Goal: Complete application form

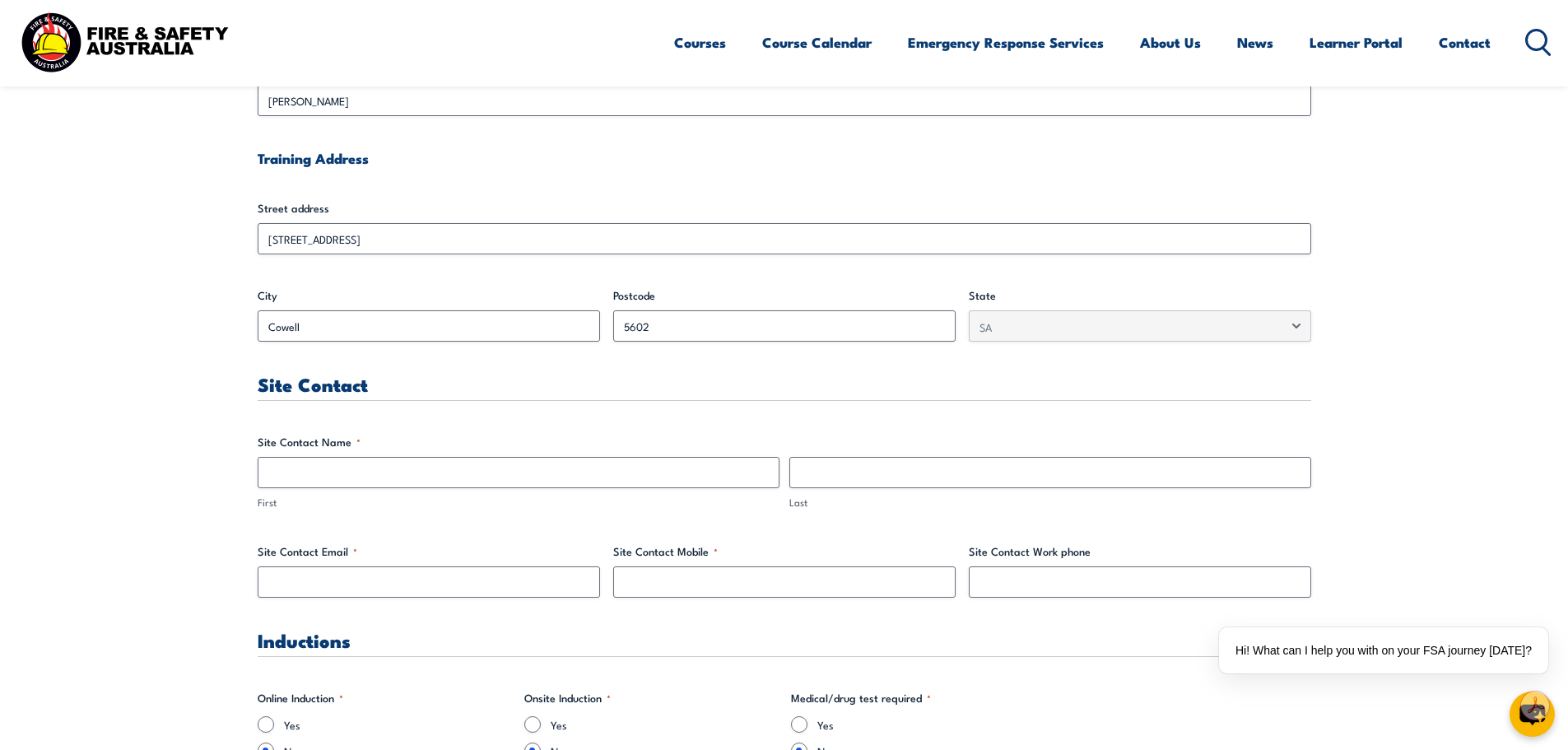
scroll to position [659, 0]
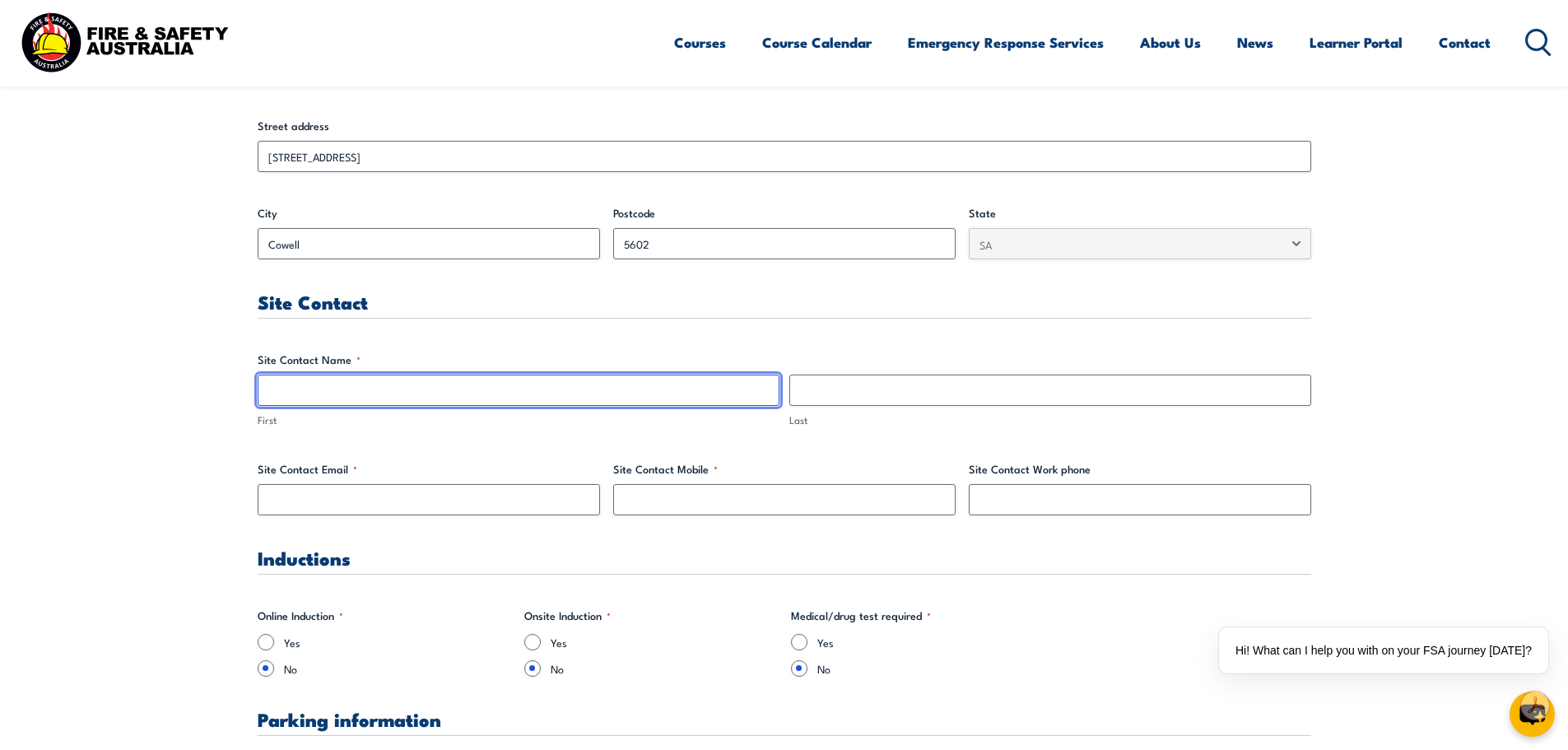
click at [305, 396] on input "First" at bounding box center [518, 390] width 522 height 31
type input "James"
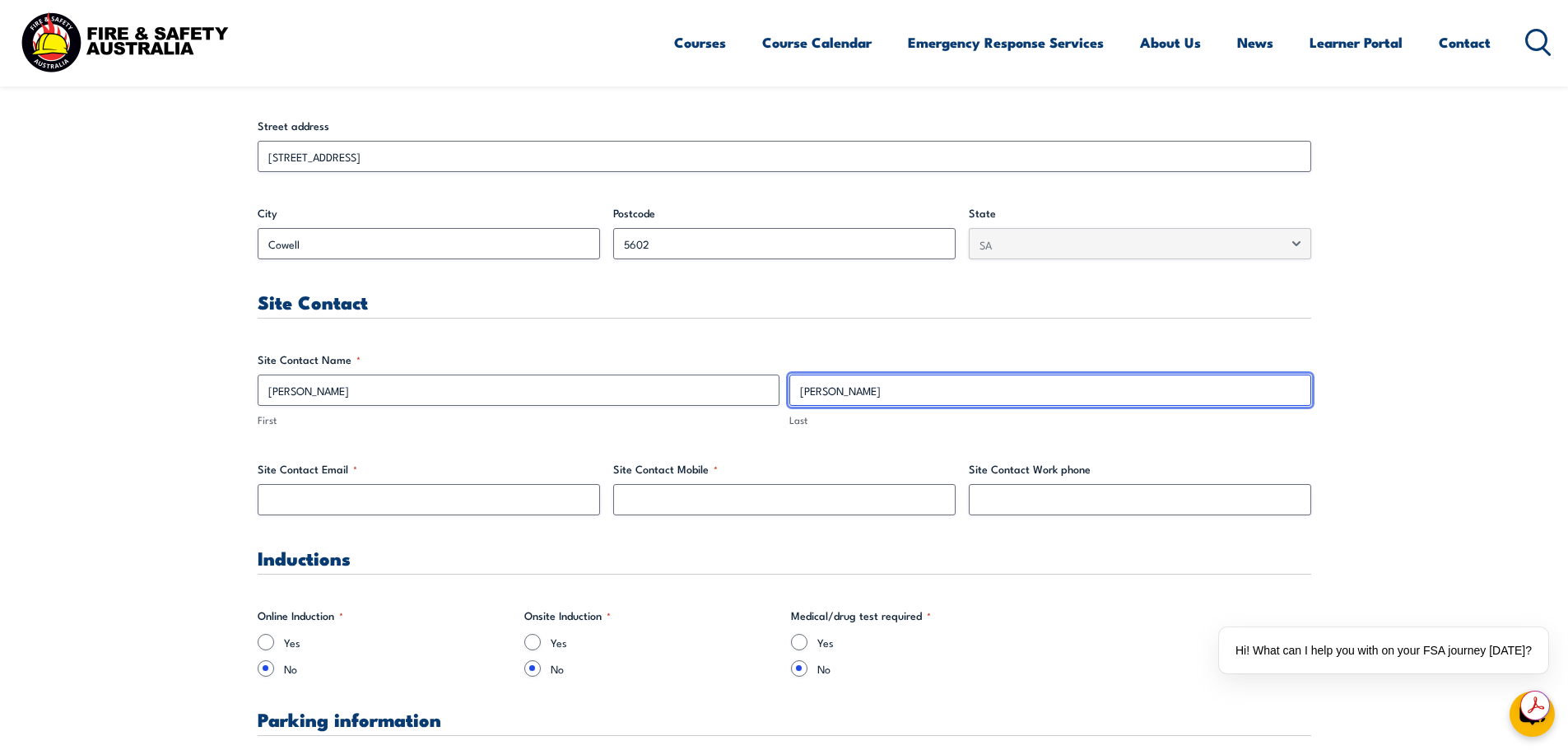
type input "Edwards"
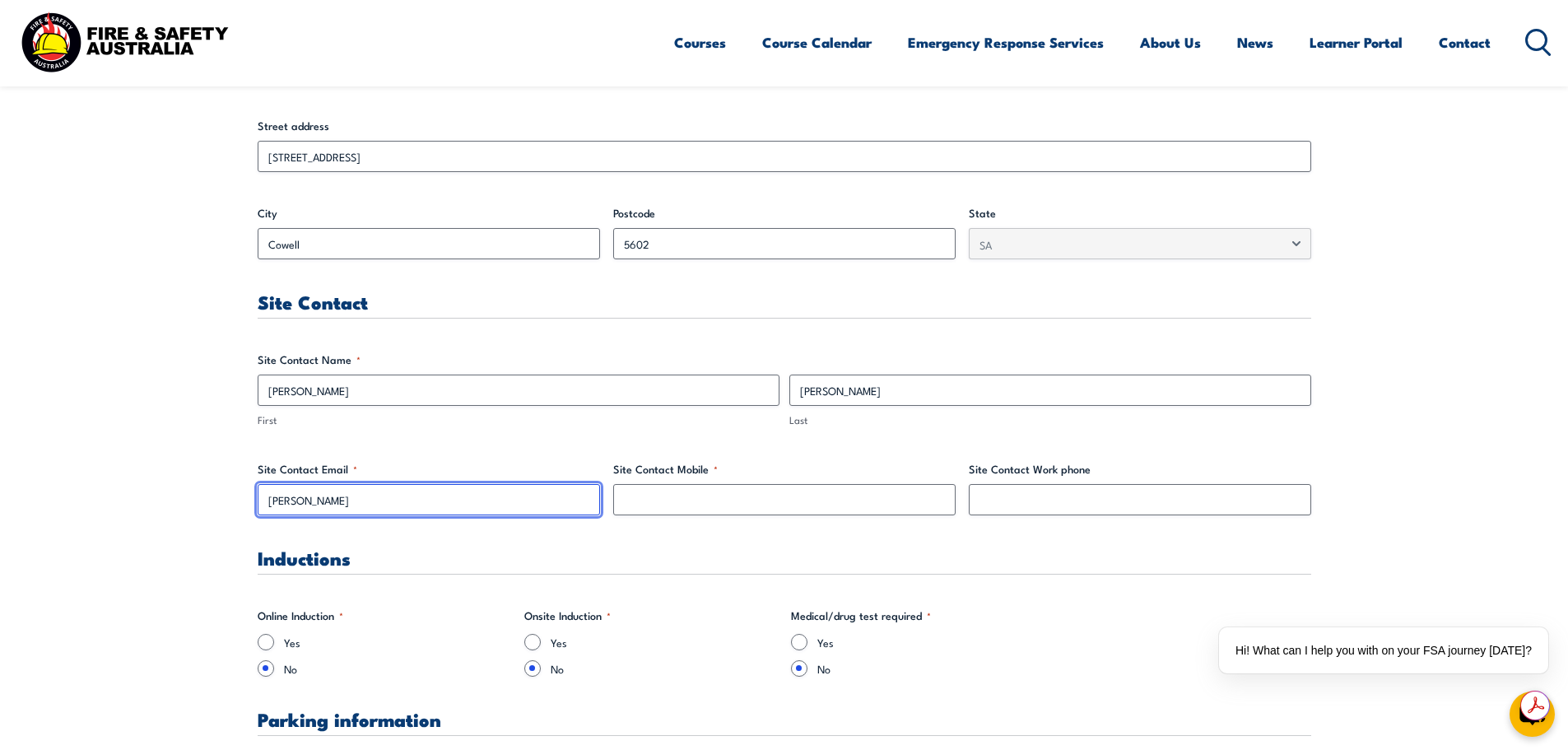
click at [355, 505] on input "james" at bounding box center [429, 499] width 343 height 31
type input "jedwards@foresightgroupau.com"
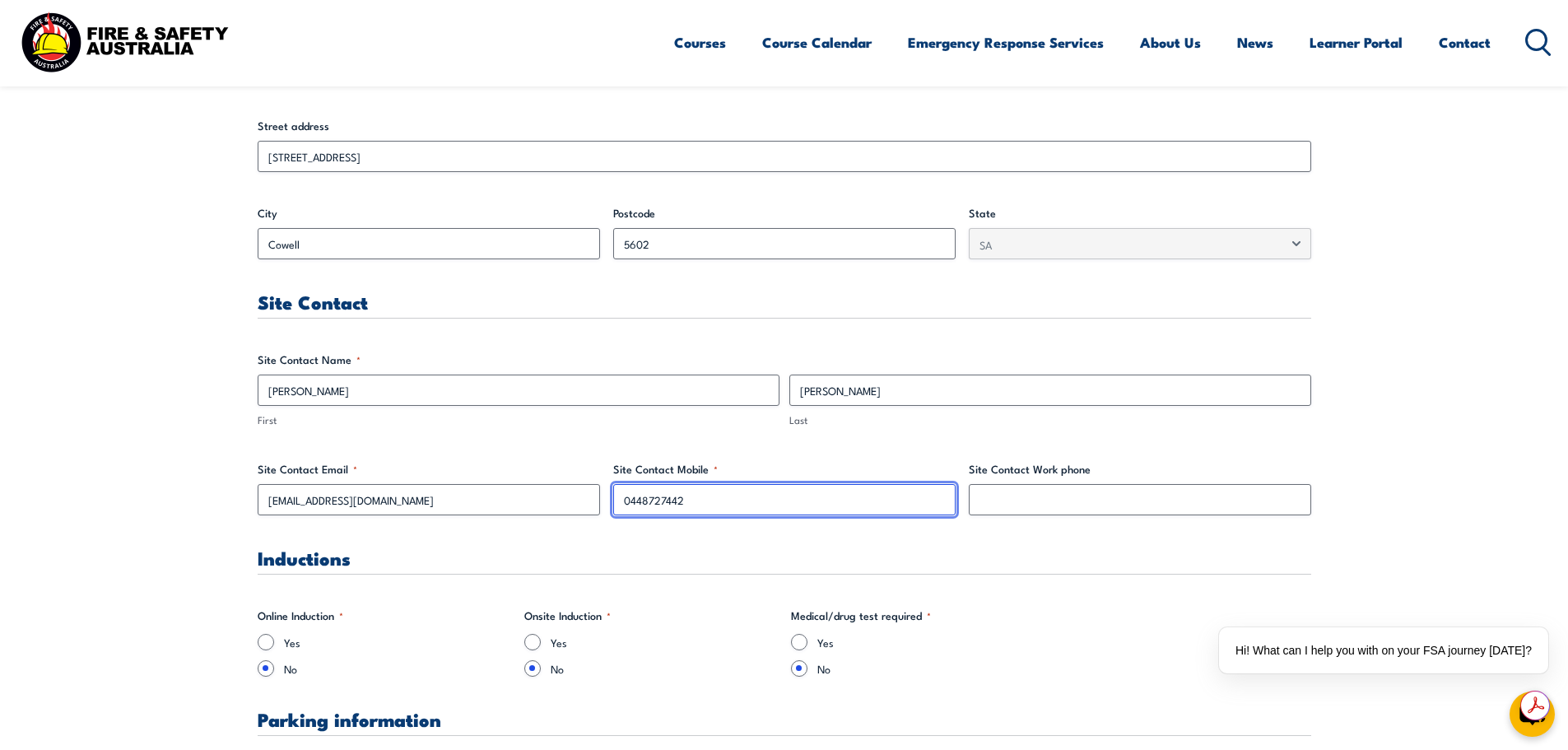
type input "0448727442"
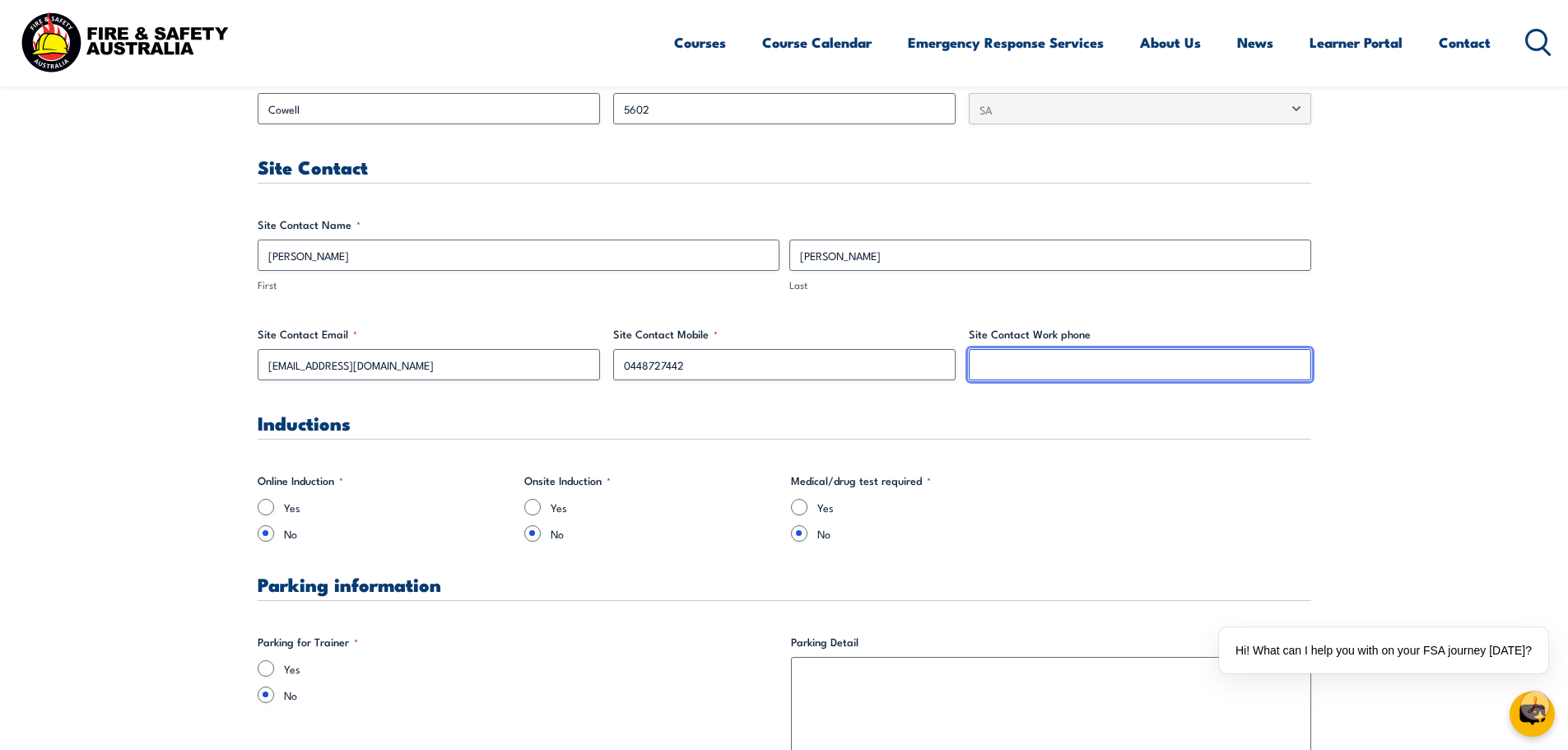
scroll to position [823, 0]
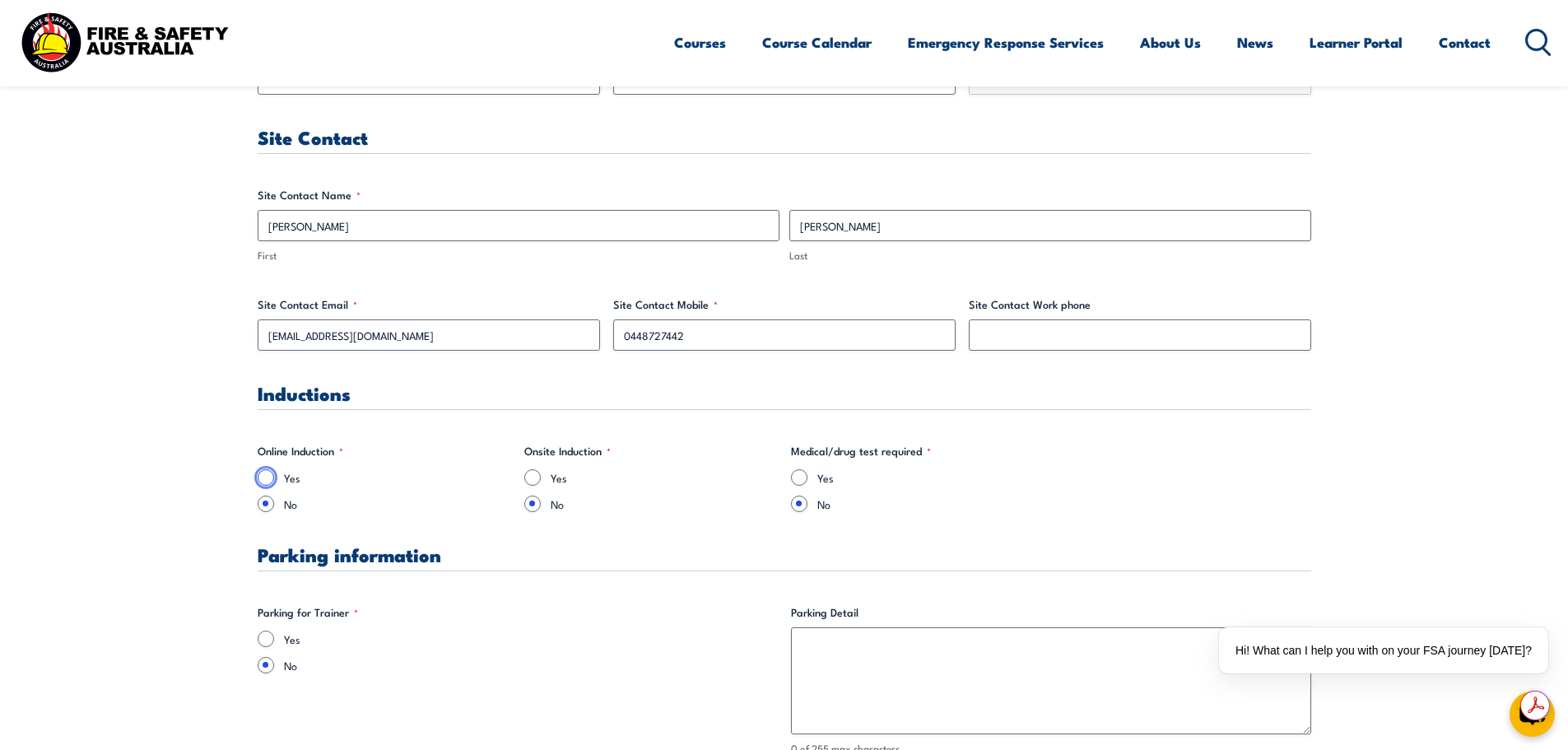
click at [268, 479] on input "Yes" at bounding box center [266, 477] width 17 height 17
radio input "true"
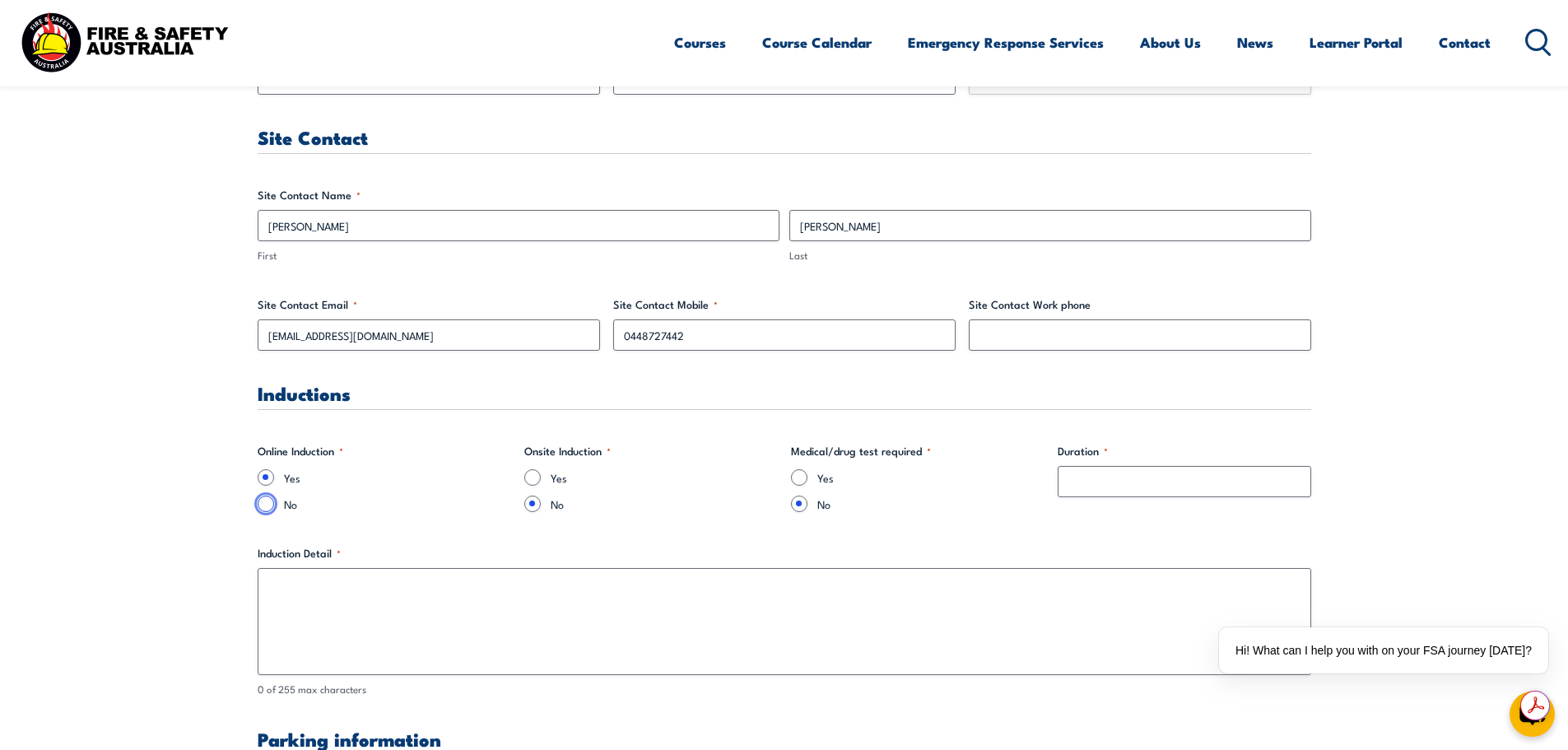
click at [270, 507] on input "No" at bounding box center [266, 504] width 17 height 17
radio input "true"
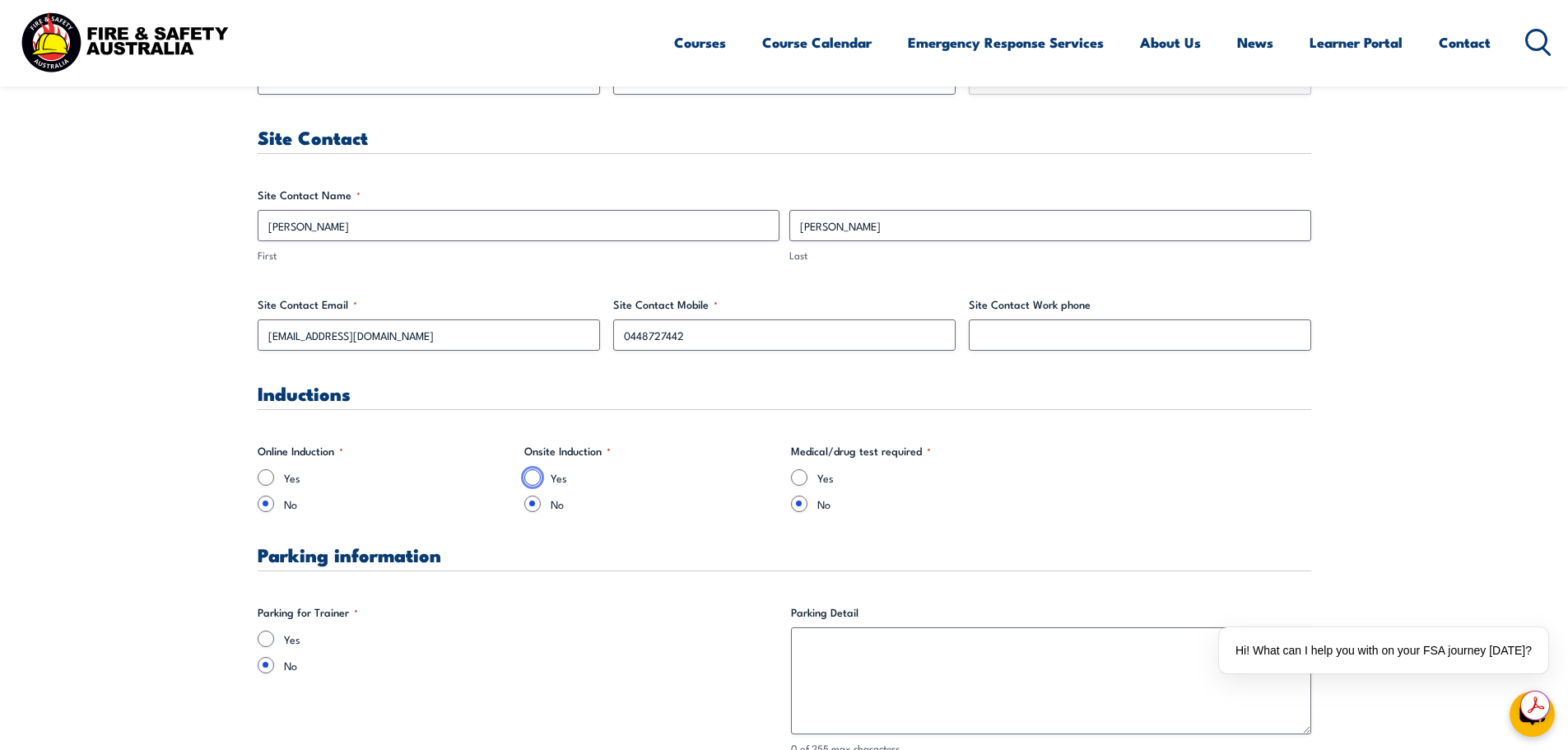
click at [532, 479] on input "Yes" at bounding box center [532, 477] width 17 height 17
radio input "true"
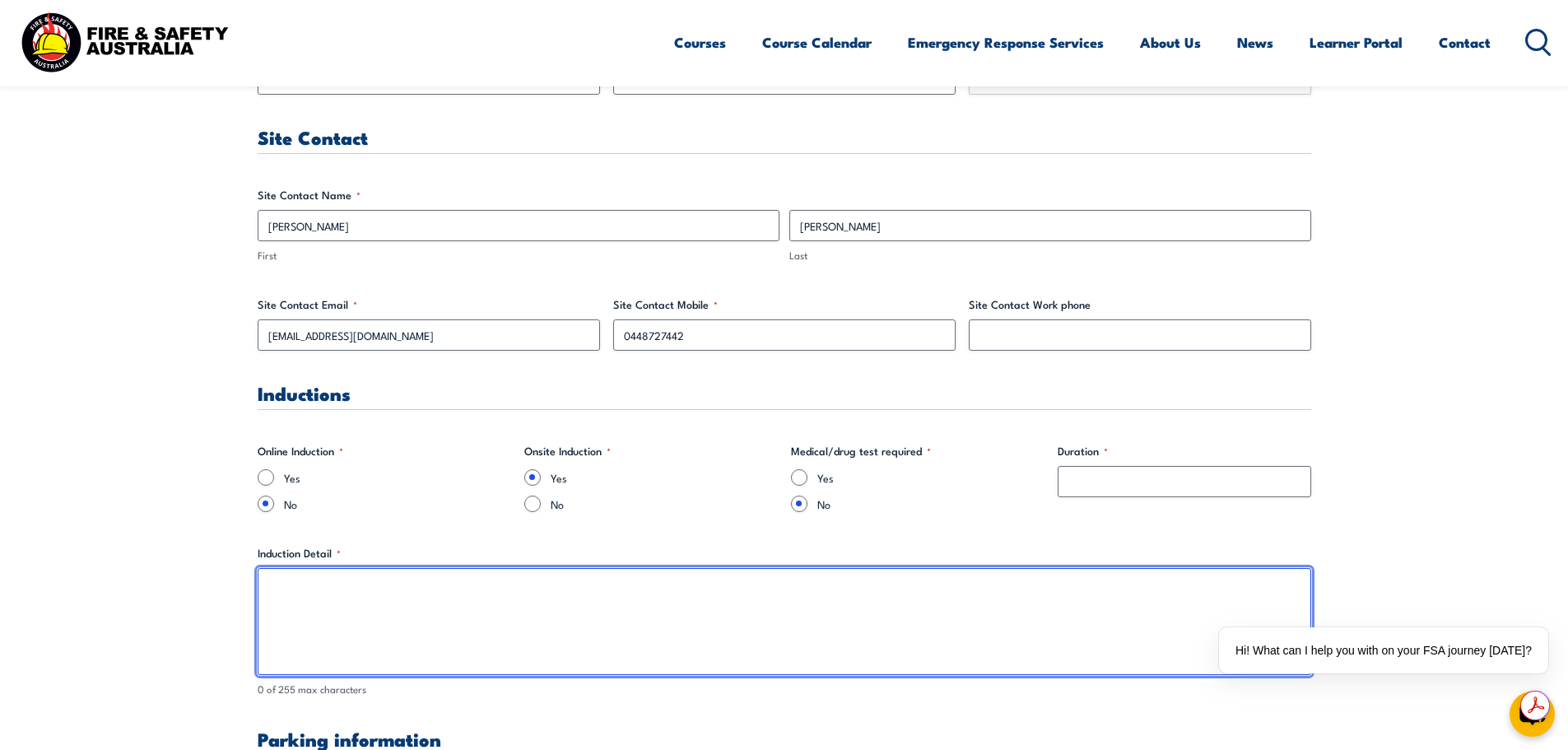
click at [558, 594] on textarea "Induction Detail *" at bounding box center [784, 621] width 1053 height 107
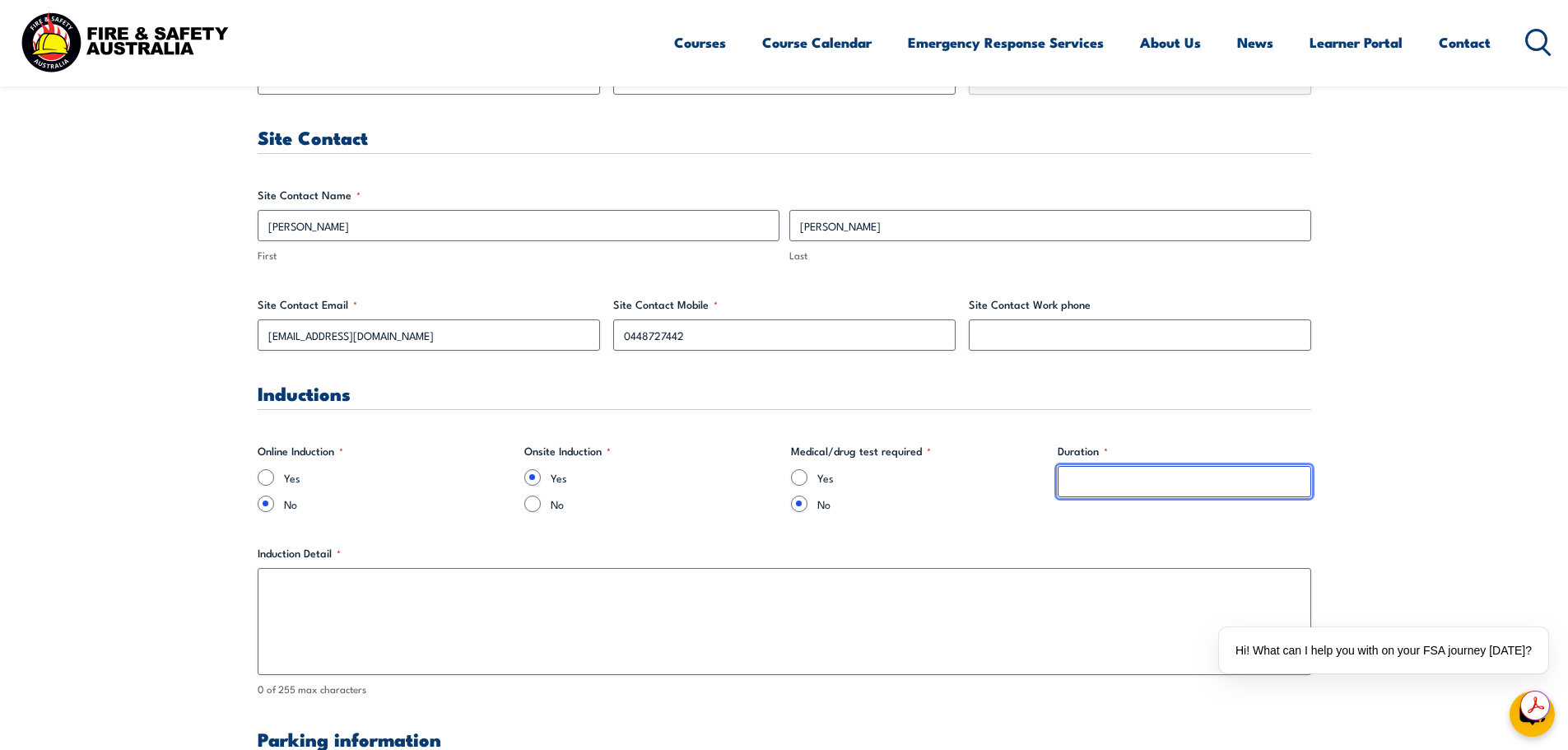
click at [1079, 488] on input "Duration *" at bounding box center [1184, 481] width 253 height 31
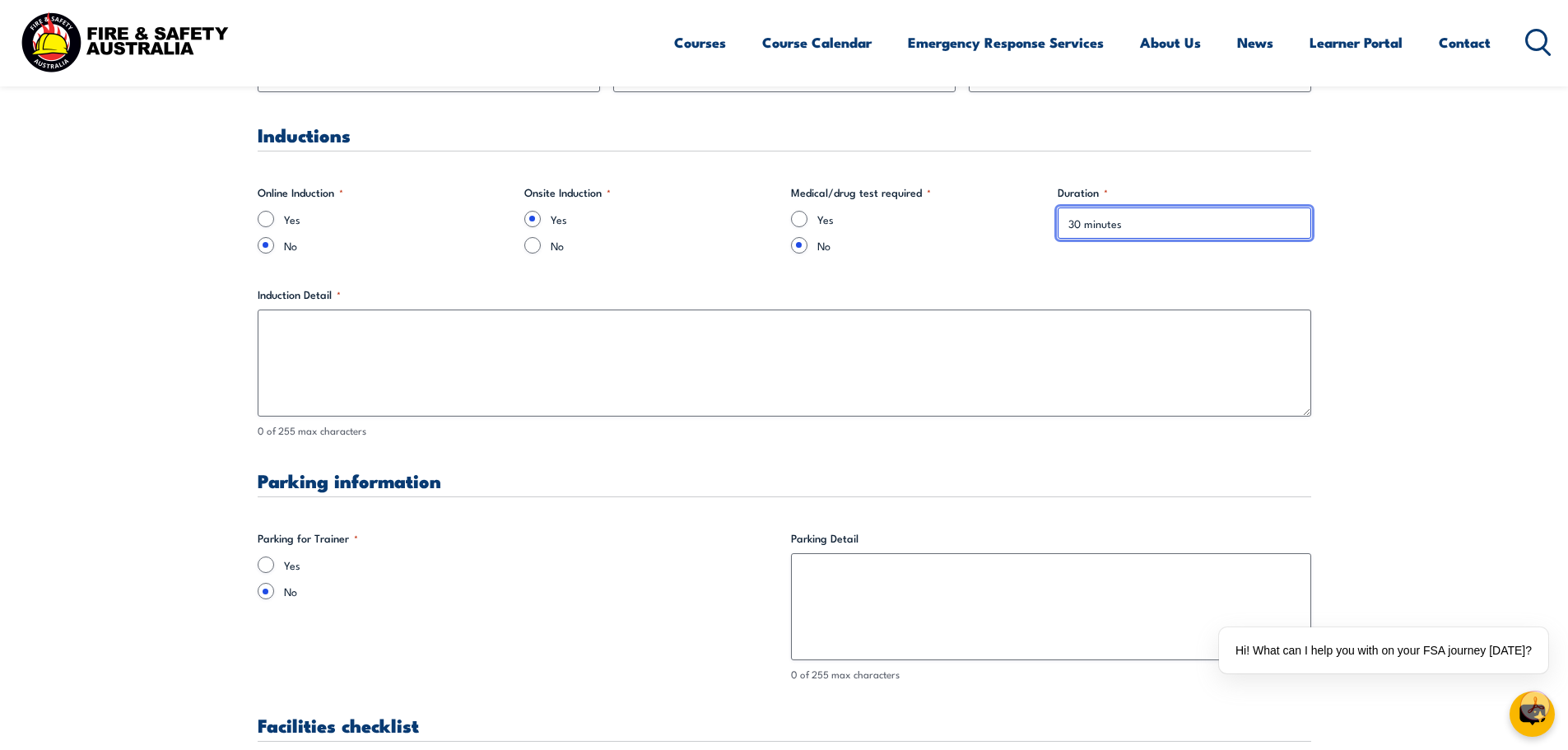
scroll to position [1153, 0]
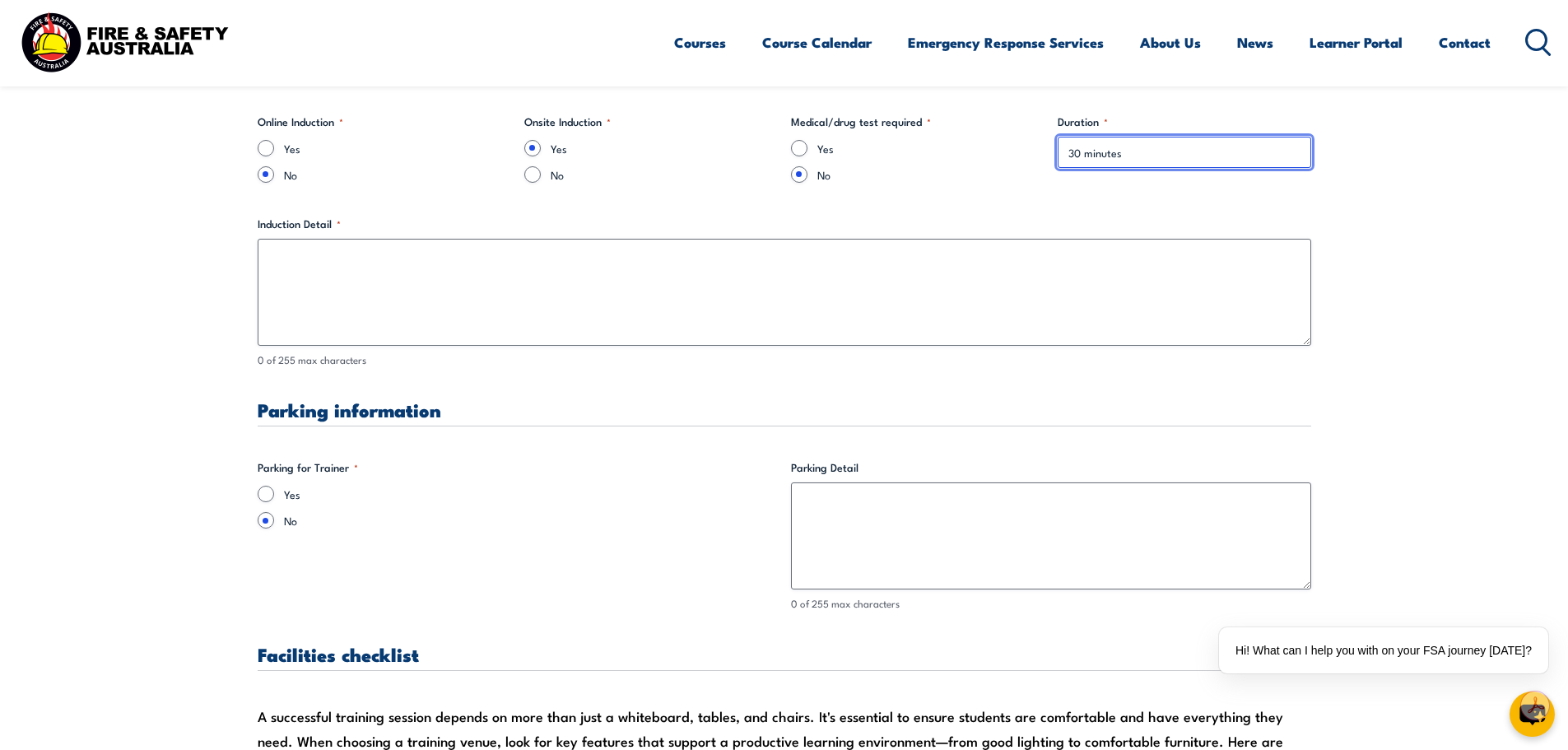
type input "30 minutes"
click at [263, 497] on input "Yes" at bounding box center [266, 494] width 17 height 17
radio input "true"
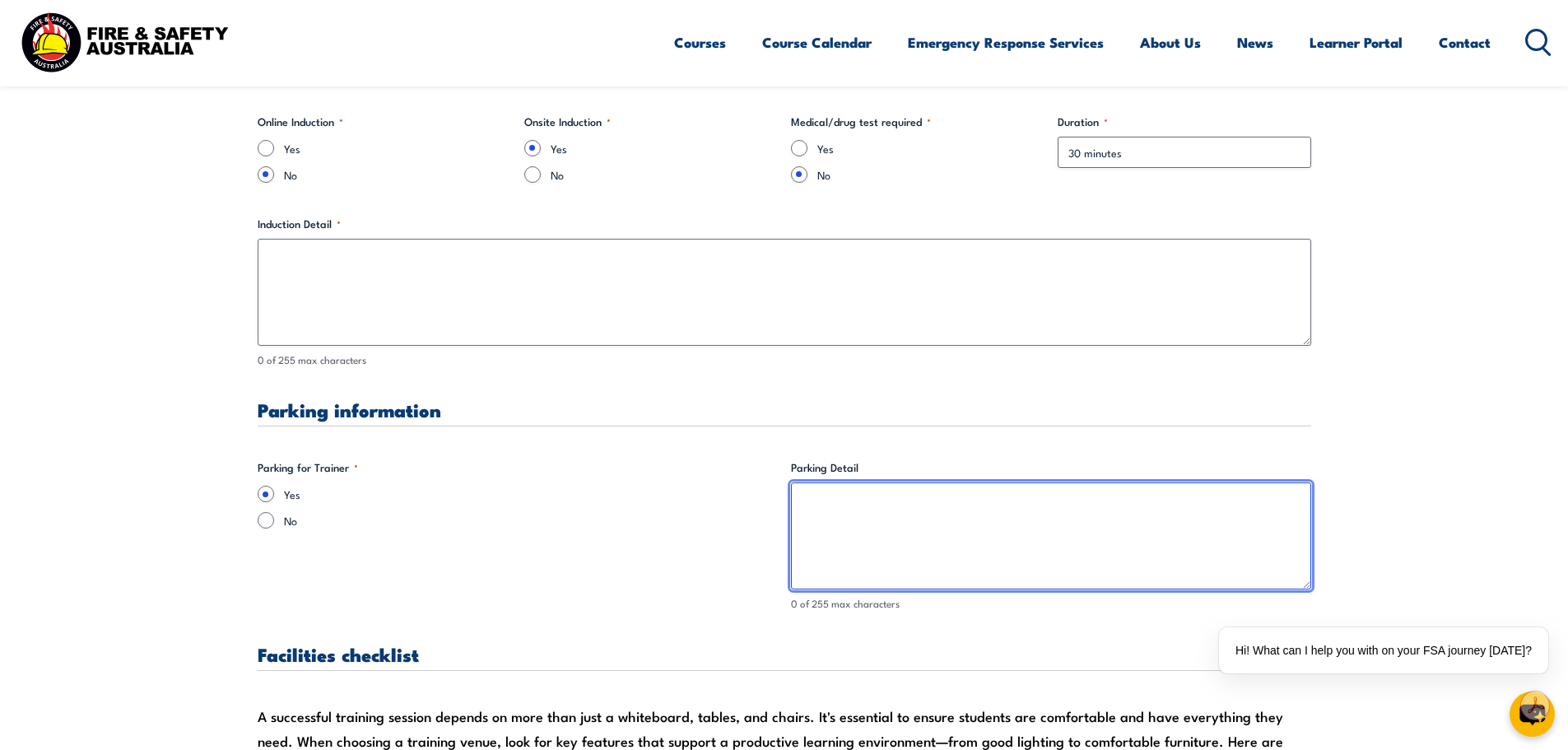
click at [996, 516] on textarea "Parking Detail" at bounding box center [1051, 535] width 520 height 107
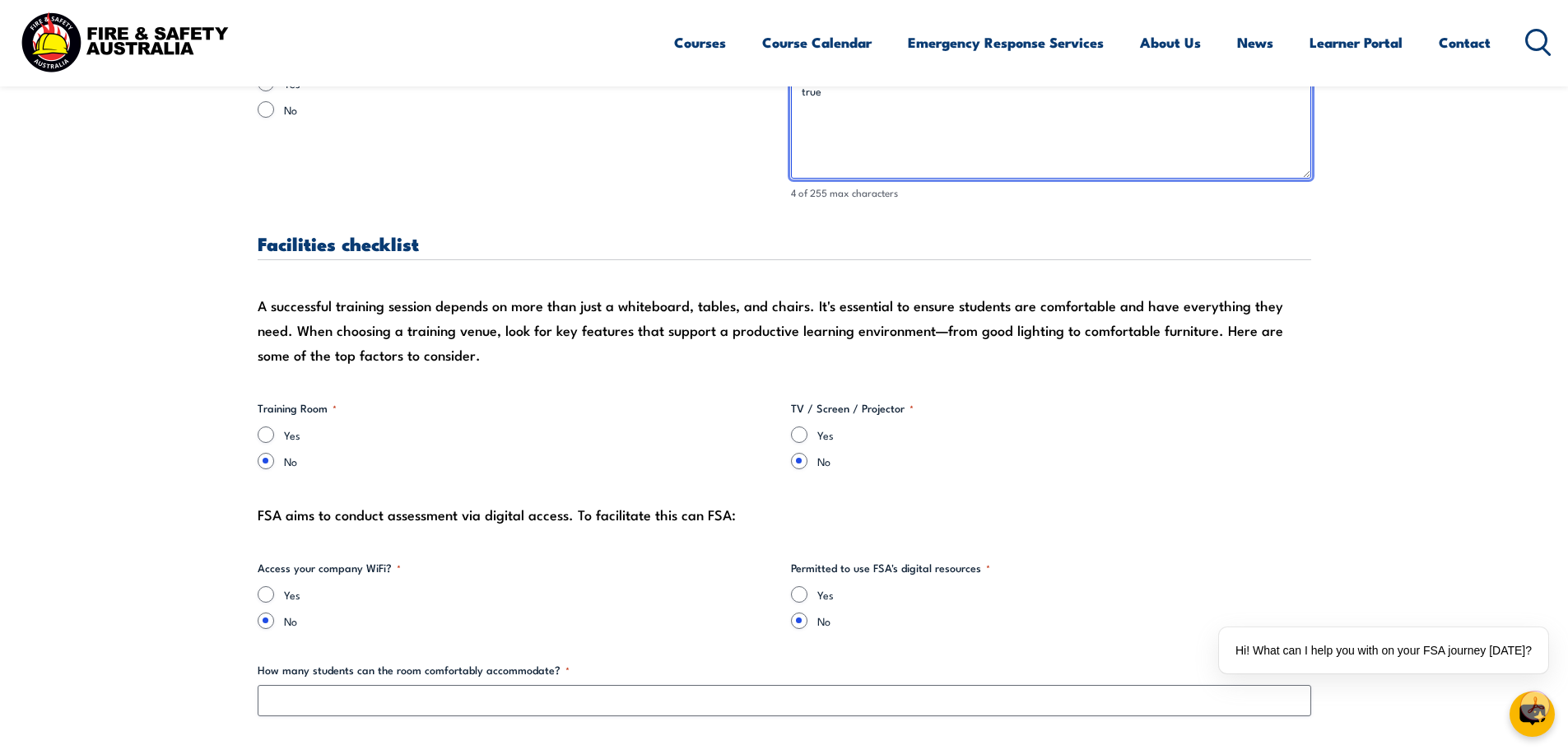
scroll to position [1565, 0]
type textarea "true"
click at [267, 433] on input "Yes" at bounding box center [266, 434] width 17 height 17
radio input "true"
click at [803, 436] on input "Yes" at bounding box center [799, 434] width 17 height 17
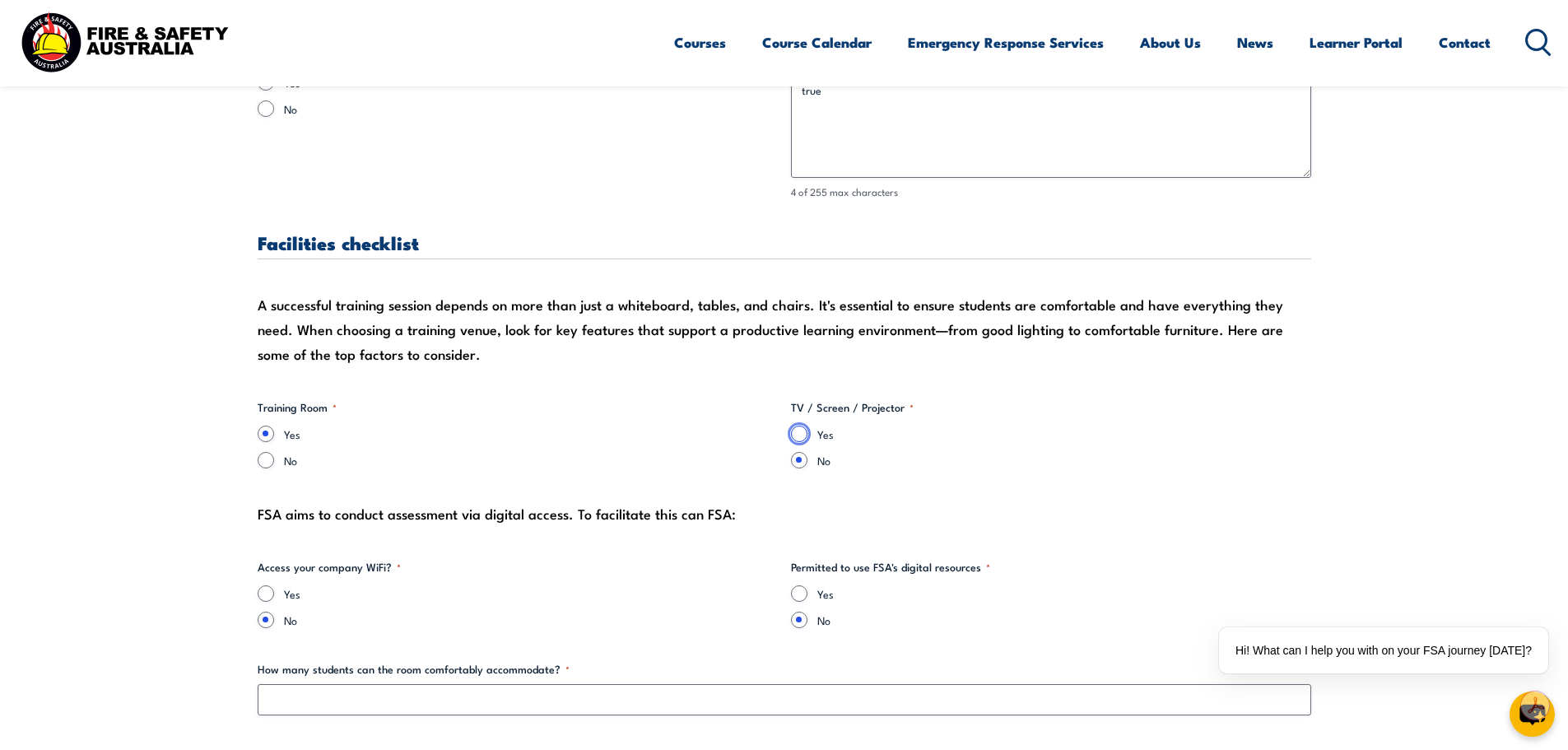
radio input "true"
click at [266, 591] on input "Yes" at bounding box center [266, 594] width 17 height 17
radio input "true"
click at [796, 593] on input "Yes" at bounding box center [799, 594] width 17 height 17
radio input "true"
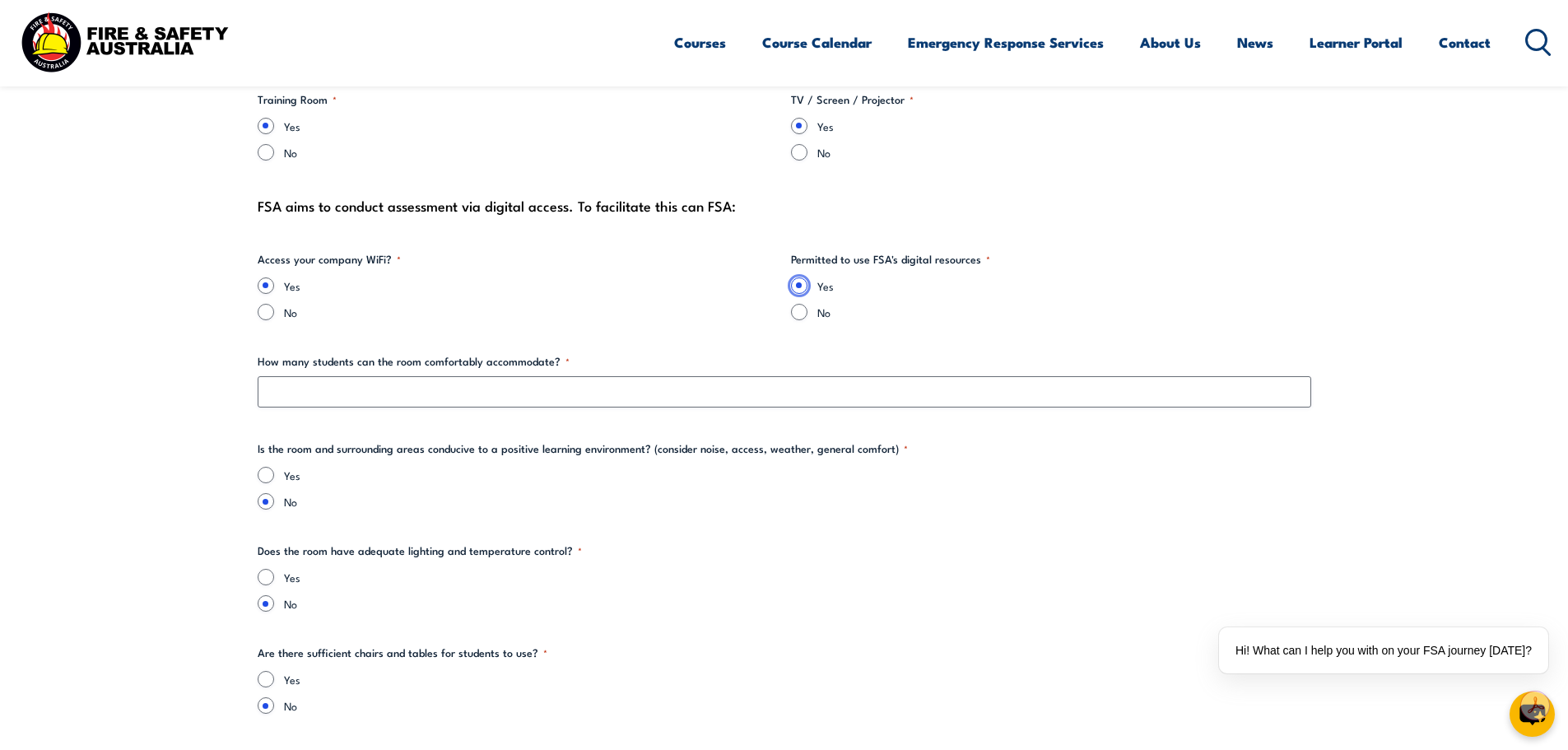
scroll to position [1894, 0]
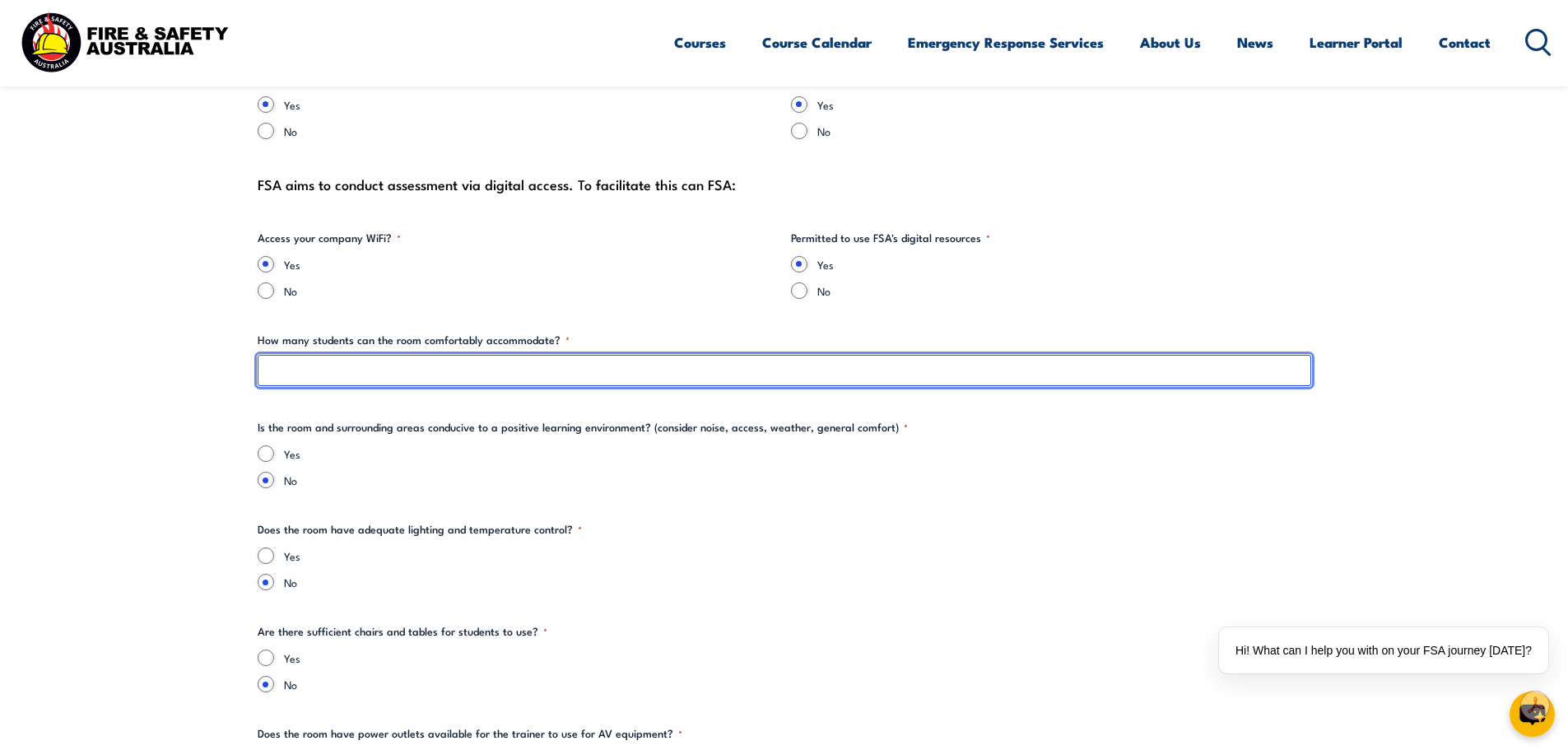
click at [875, 369] on input "How many students can the room comfortably accommodate? *" at bounding box center [784, 370] width 1053 height 31
type input "10"
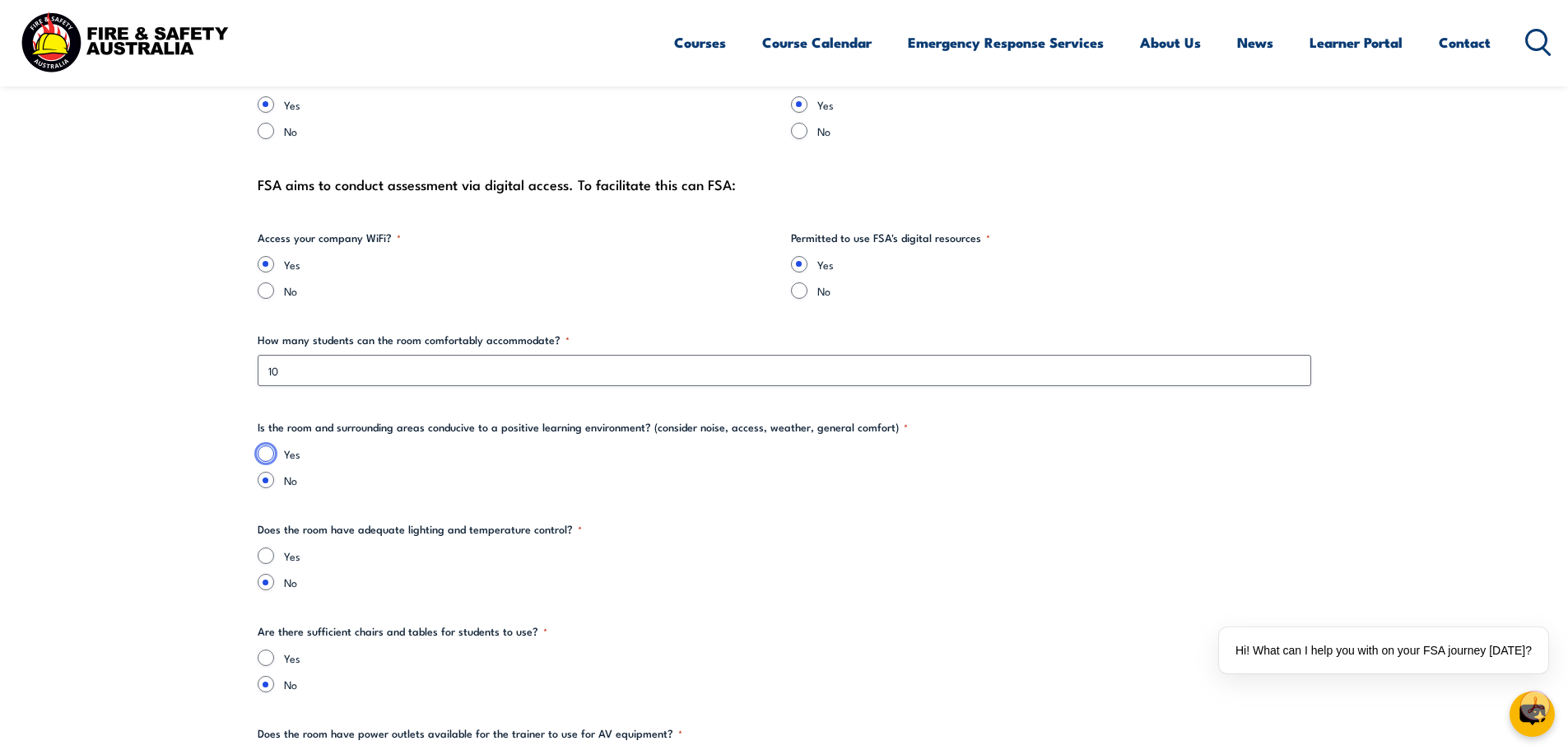
click at [265, 455] on input "Yes" at bounding box center [266, 453] width 17 height 17
radio input "true"
click at [263, 559] on input "Yes" at bounding box center [266, 556] width 17 height 17
radio input "true"
click at [270, 659] on input "Yes" at bounding box center [266, 658] width 17 height 17
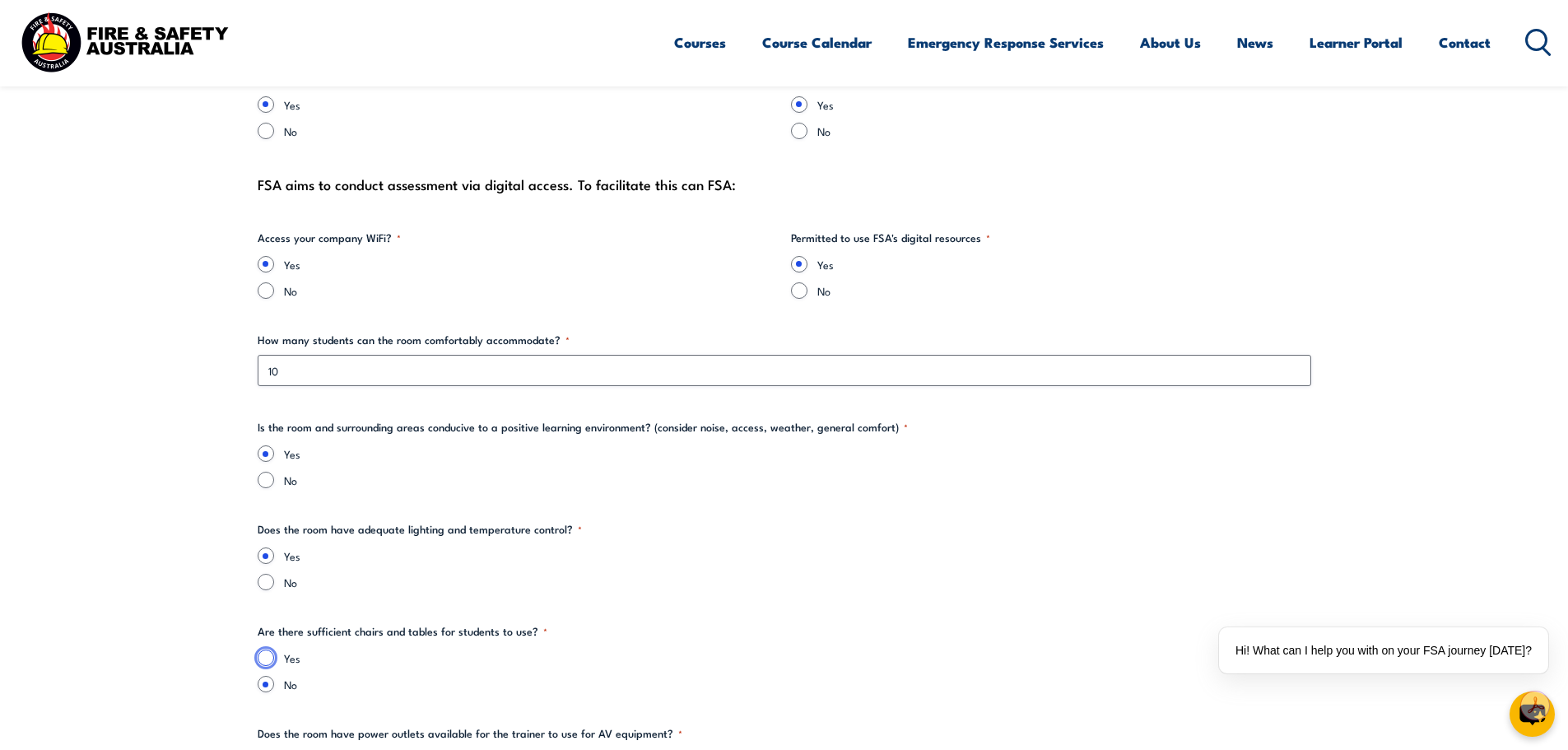
radio input "true"
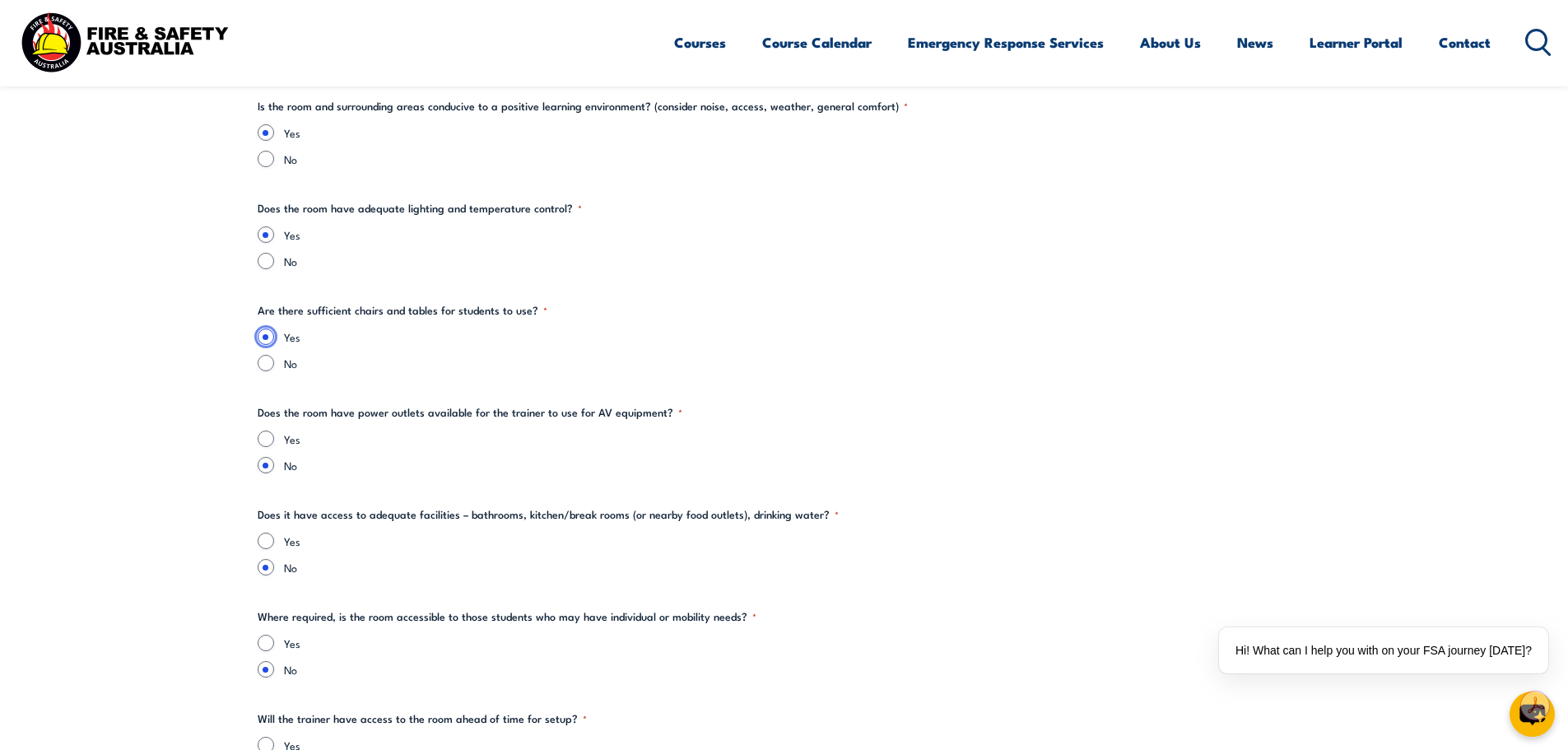
scroll to position [2223, 0]
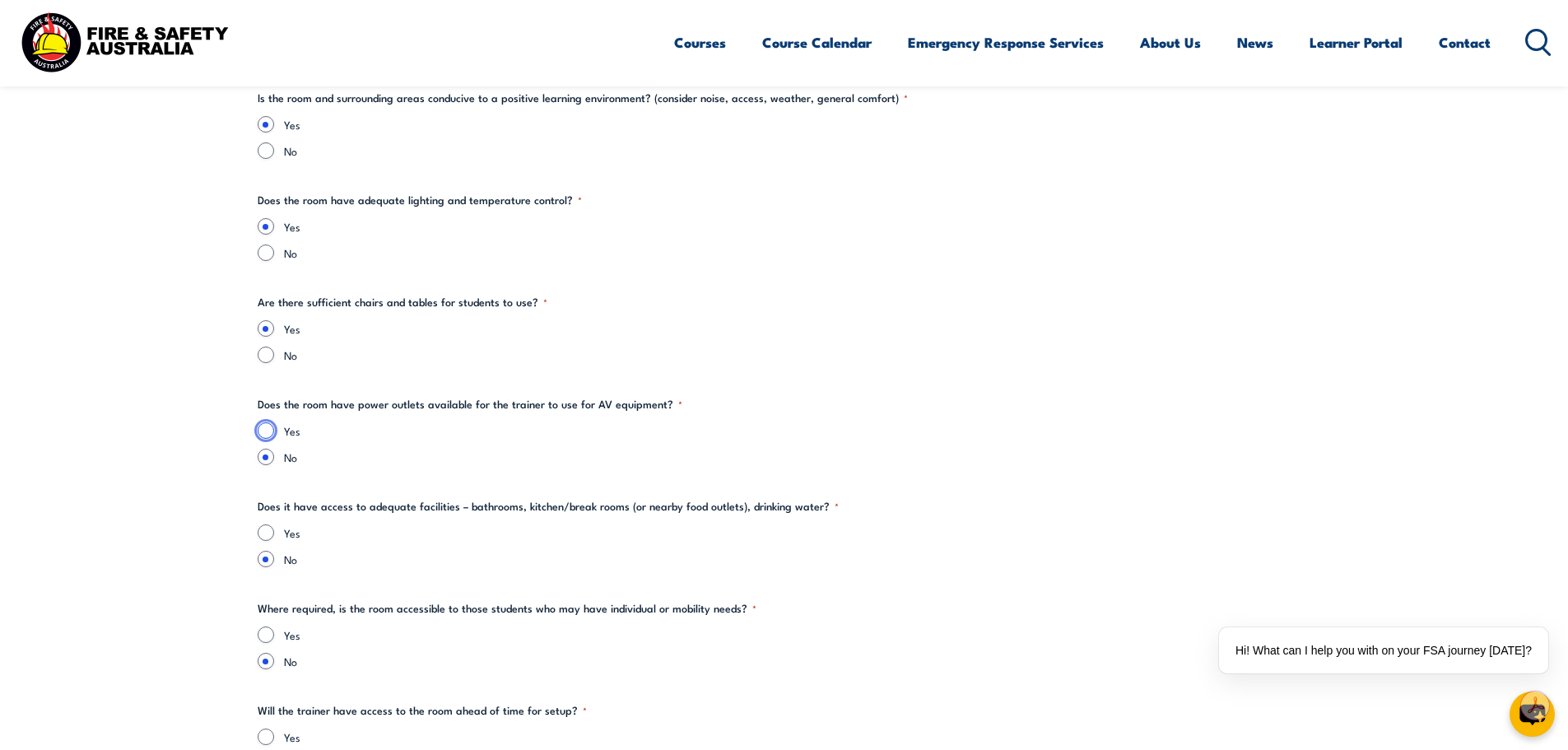
click at [267, 433] on input "Yes" at bounding box center [266, 430] width 17 height 17
radio input "true"
click at [261, 529] on input "Yes" at bounding box center [266, 533] width 17 height 17
radio input "true"
click at [264, 633] on input "Yes" at bounding box center [266, 635] width 17 height 17
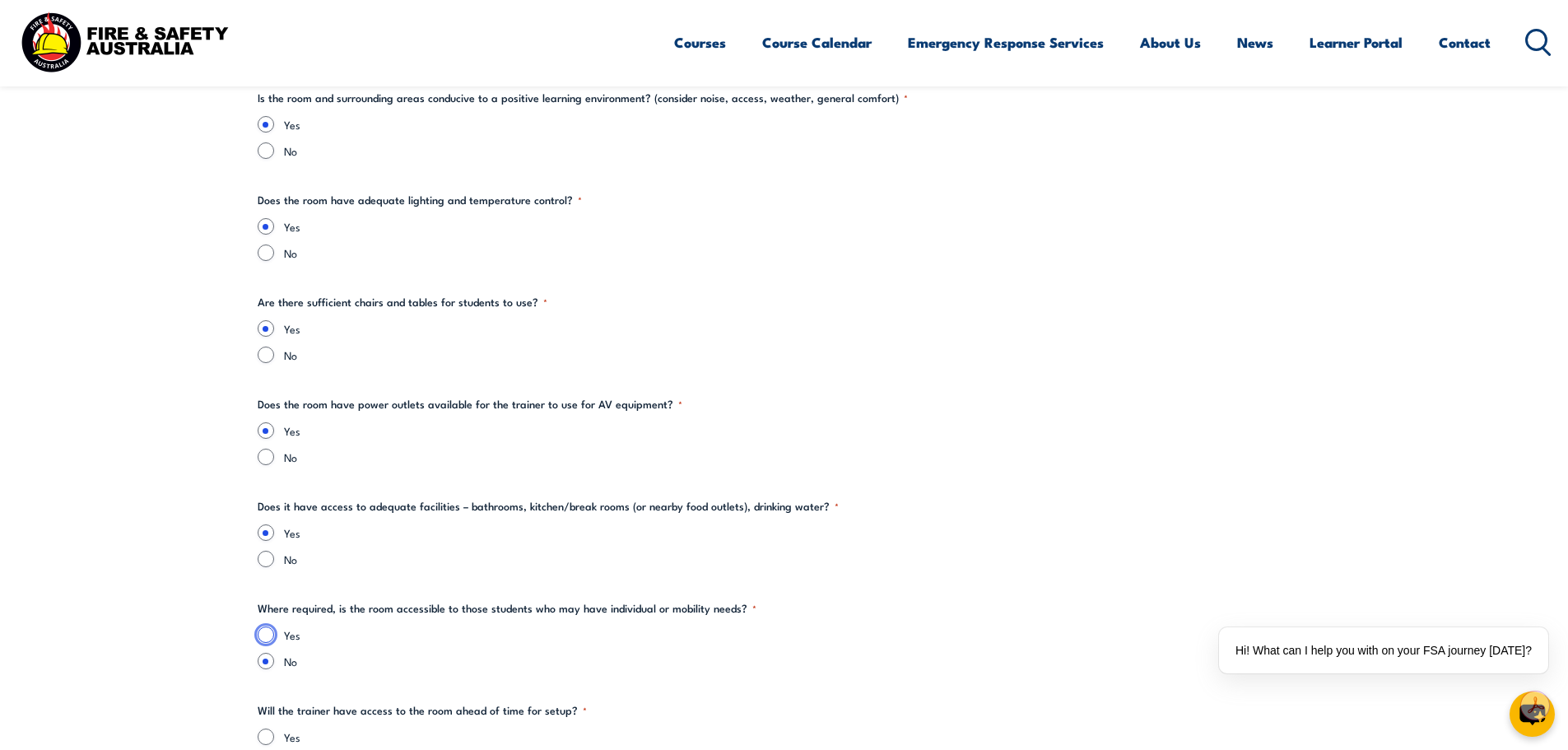
radio input "true"
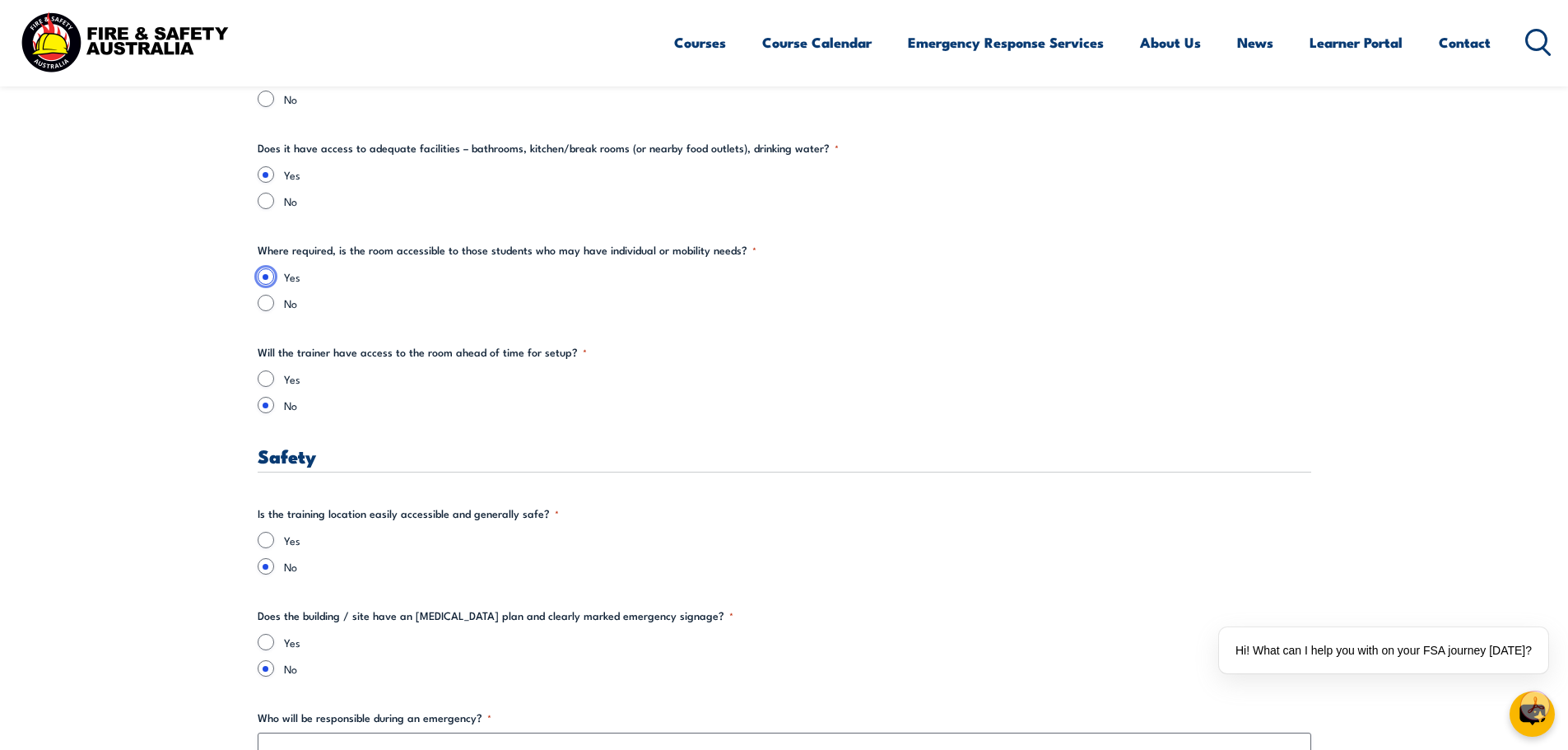
scroll to position [2636, 0]
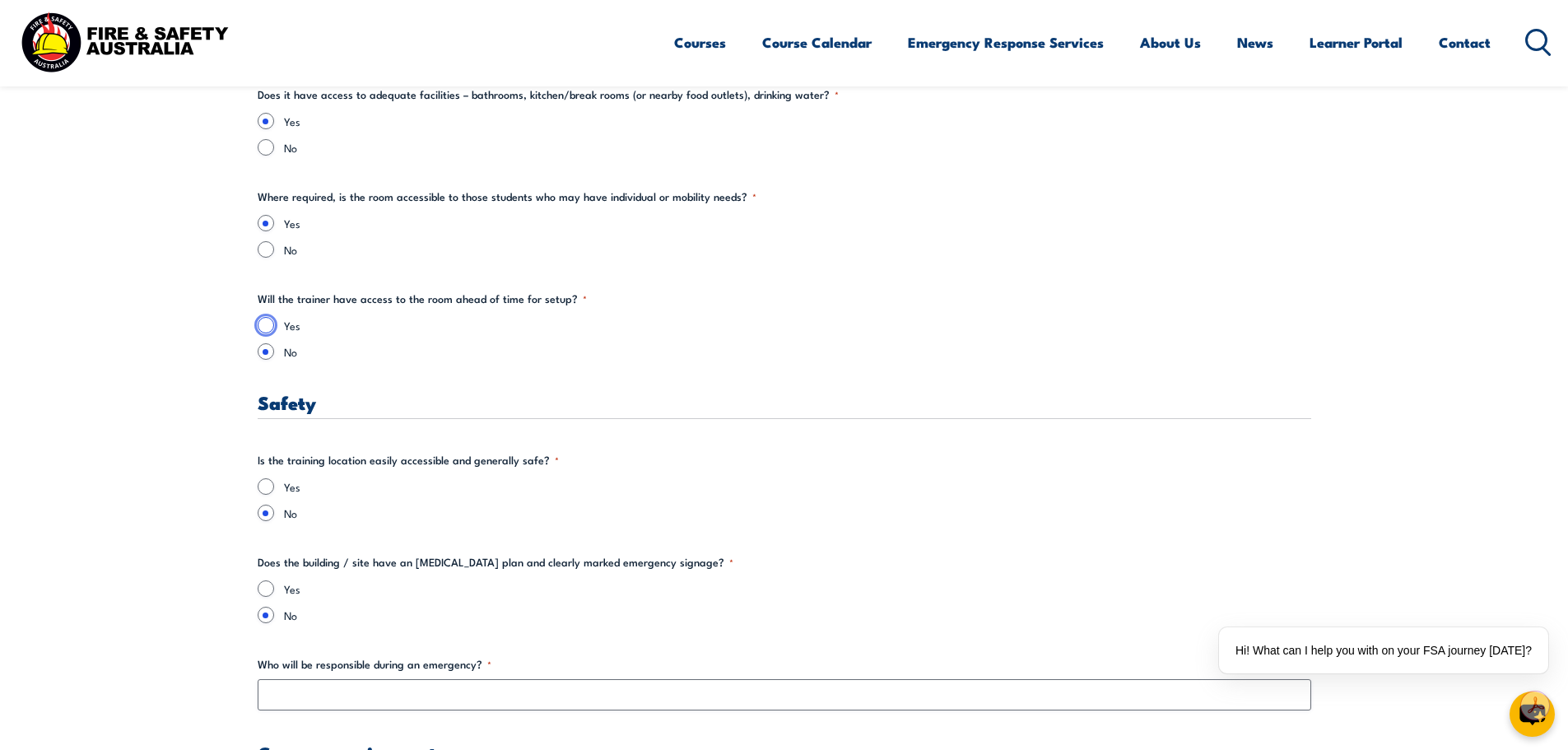
click at [264, 327] on input "Yes" at bounding box center [266, 325] width 17 height 17
radio input "true"
click at [267, 484] on input "Yes" at bounding box center [266, 487] width 17 height 17
radio input "true"
click at [266, 590] on input "Yes" at bounding box center [266, 588] width 17 height 17
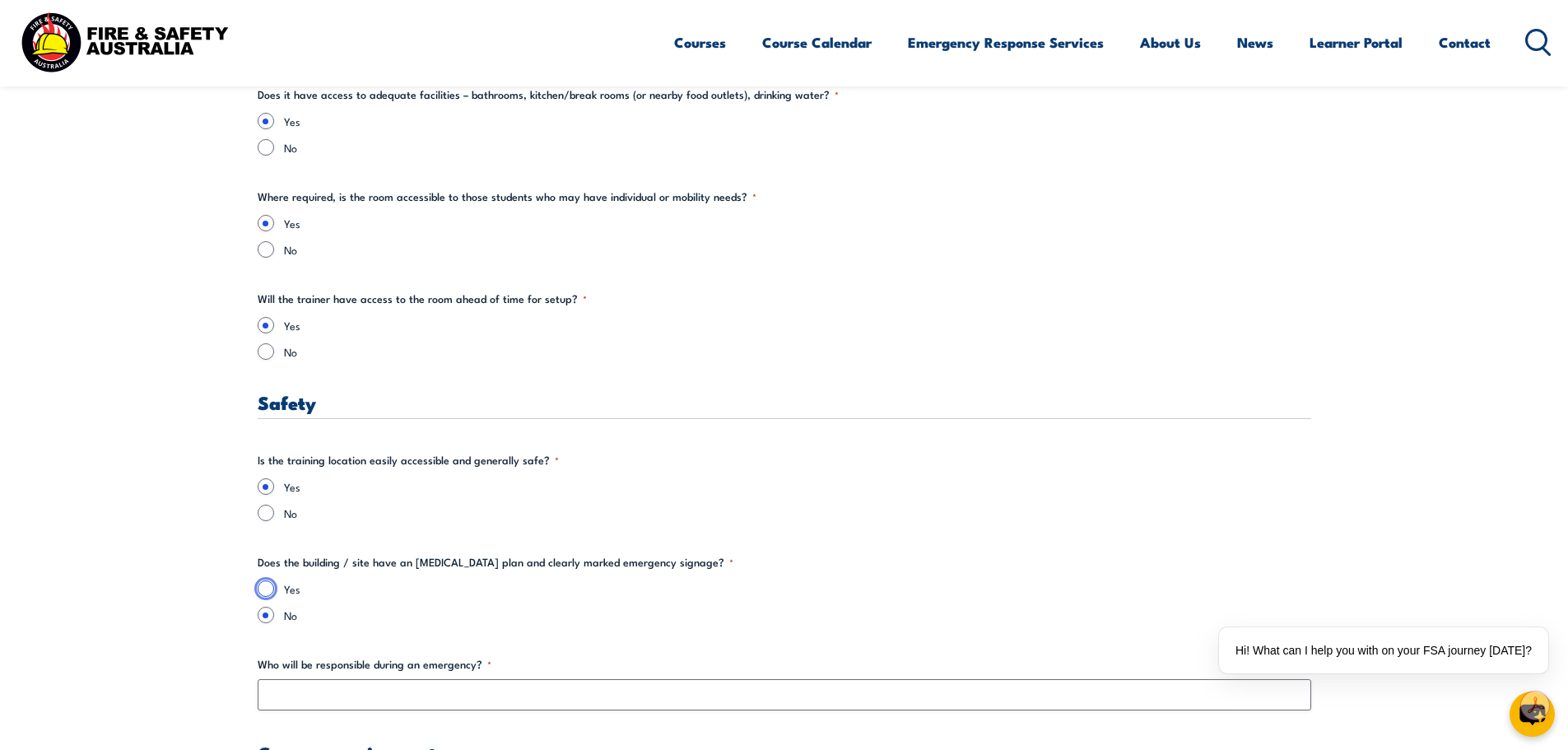
radio input "true"
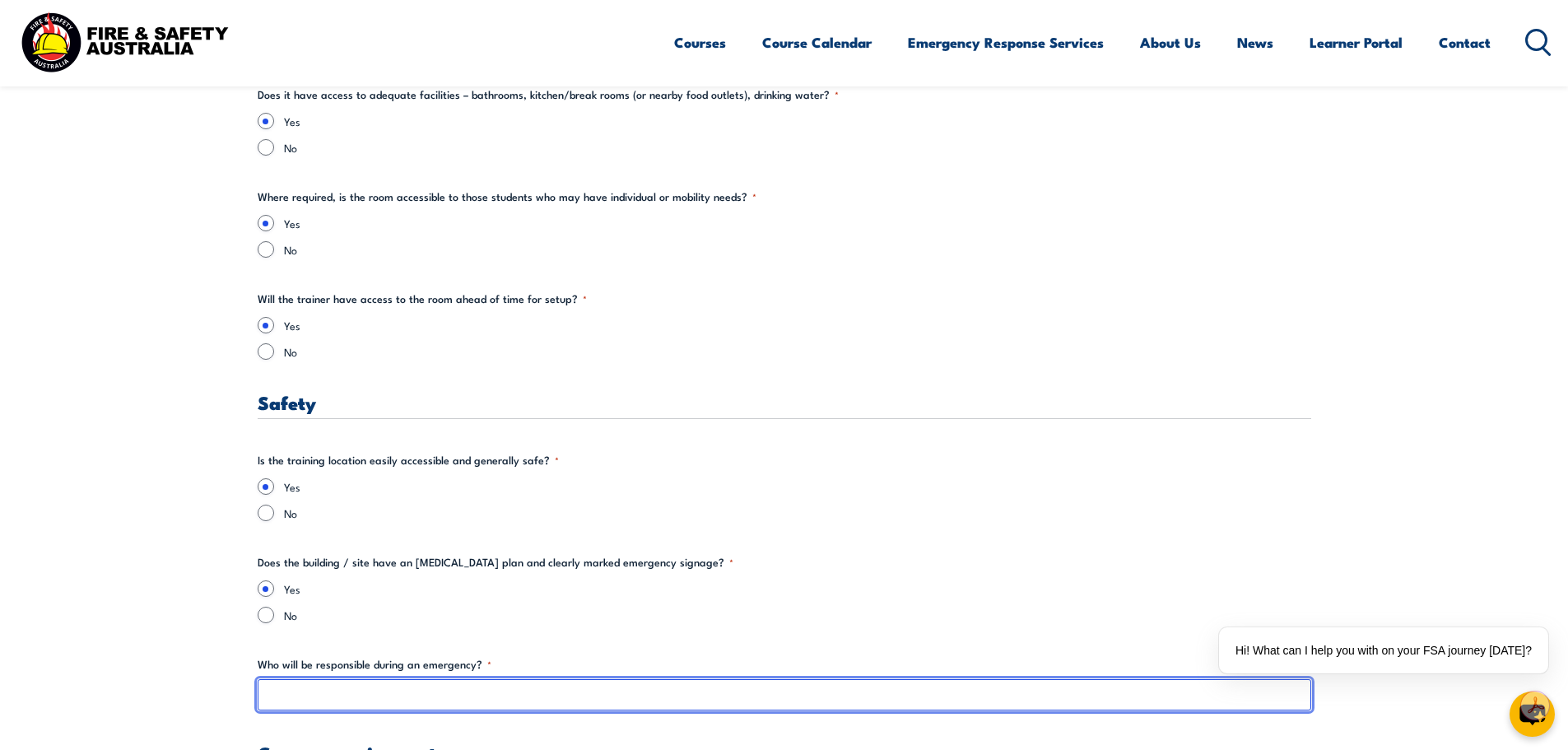
click at [610, 691] on input "Who will be responsible during an emergency? *" at bounding box center [784, 694] width 1053 height 31
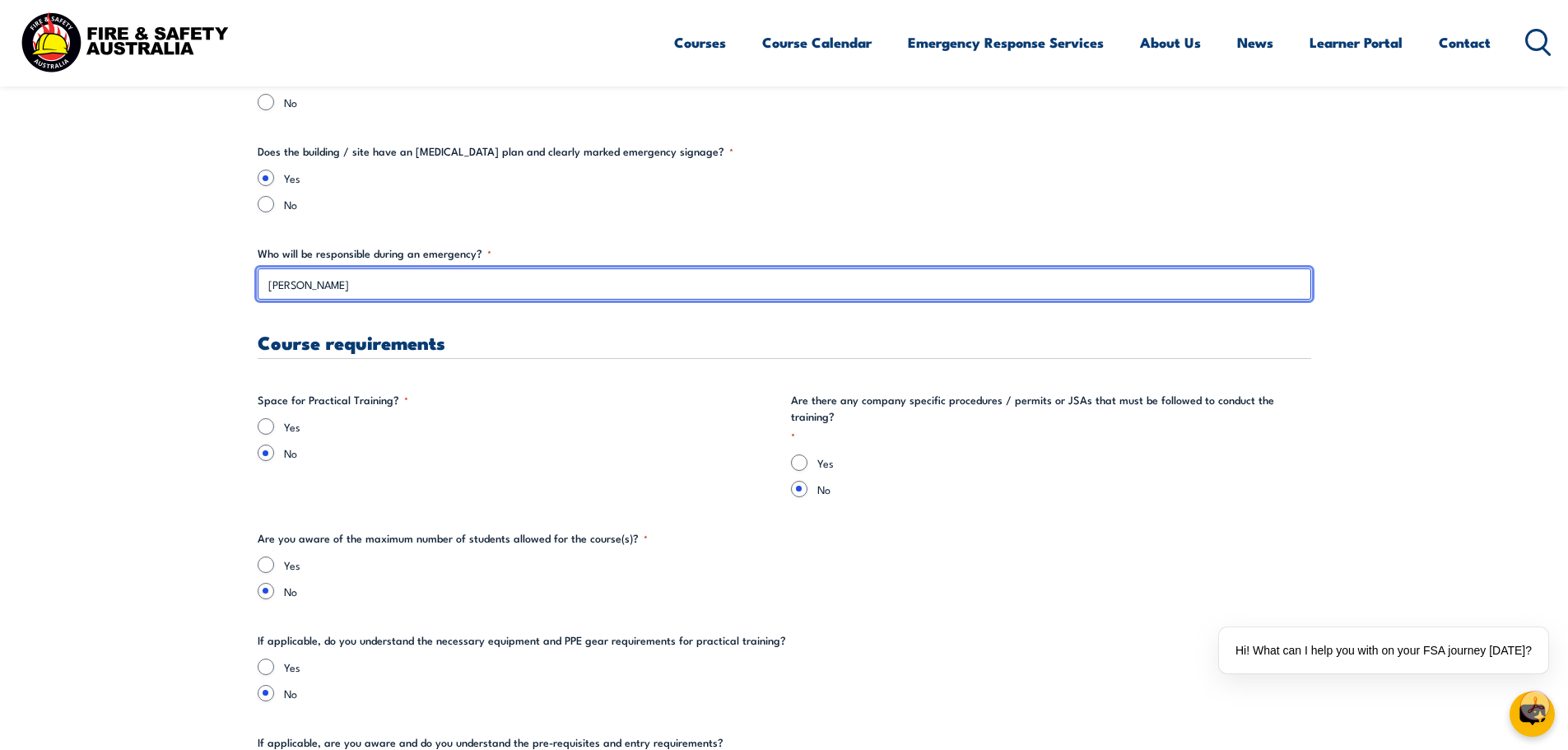
scroll to position [3048, 0]
type input "James Edwards"
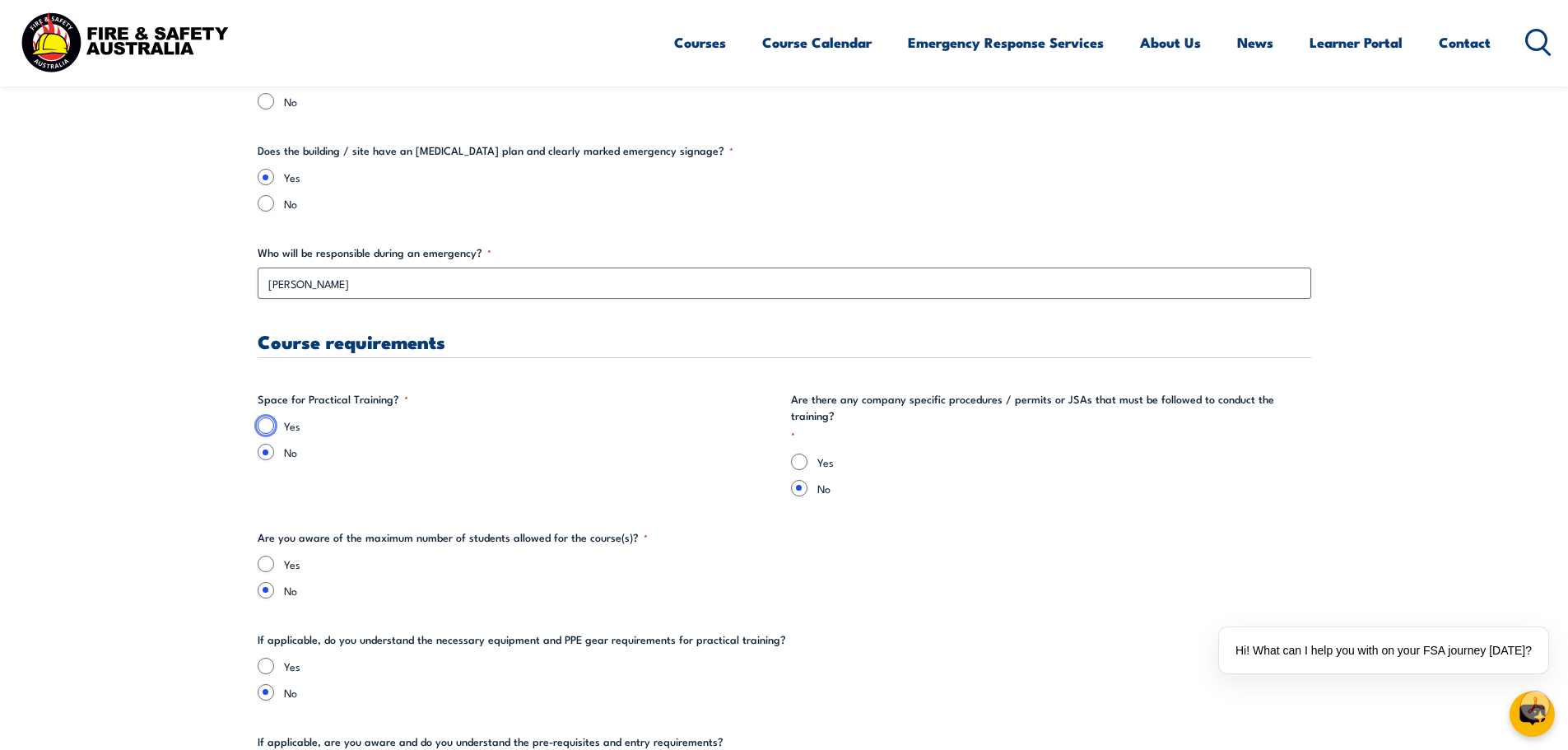
click at [268, 428] on input "Yes" at bounding box center [266, 426] width 17 height 17
radio input "true"
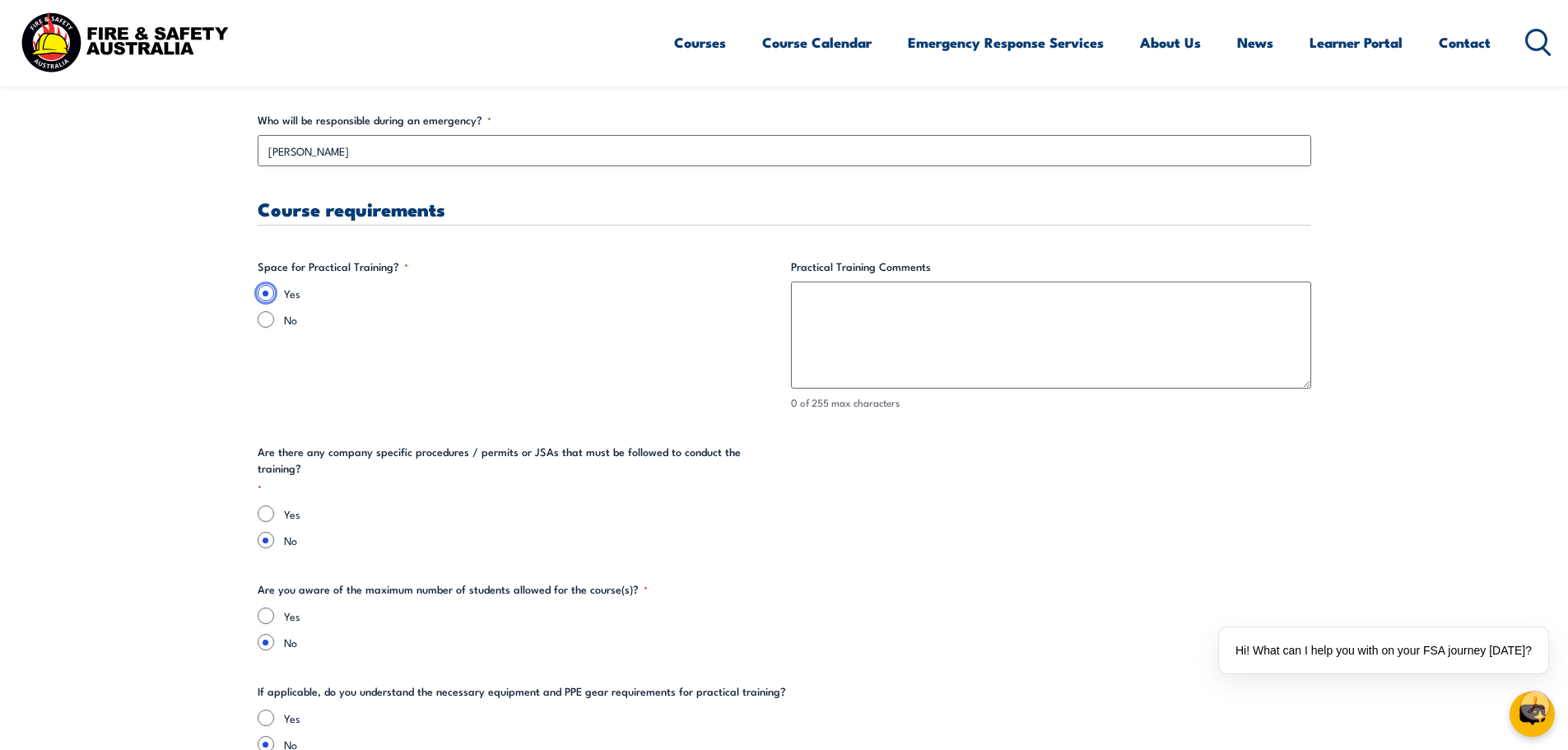
scroll to position [3212, 0]
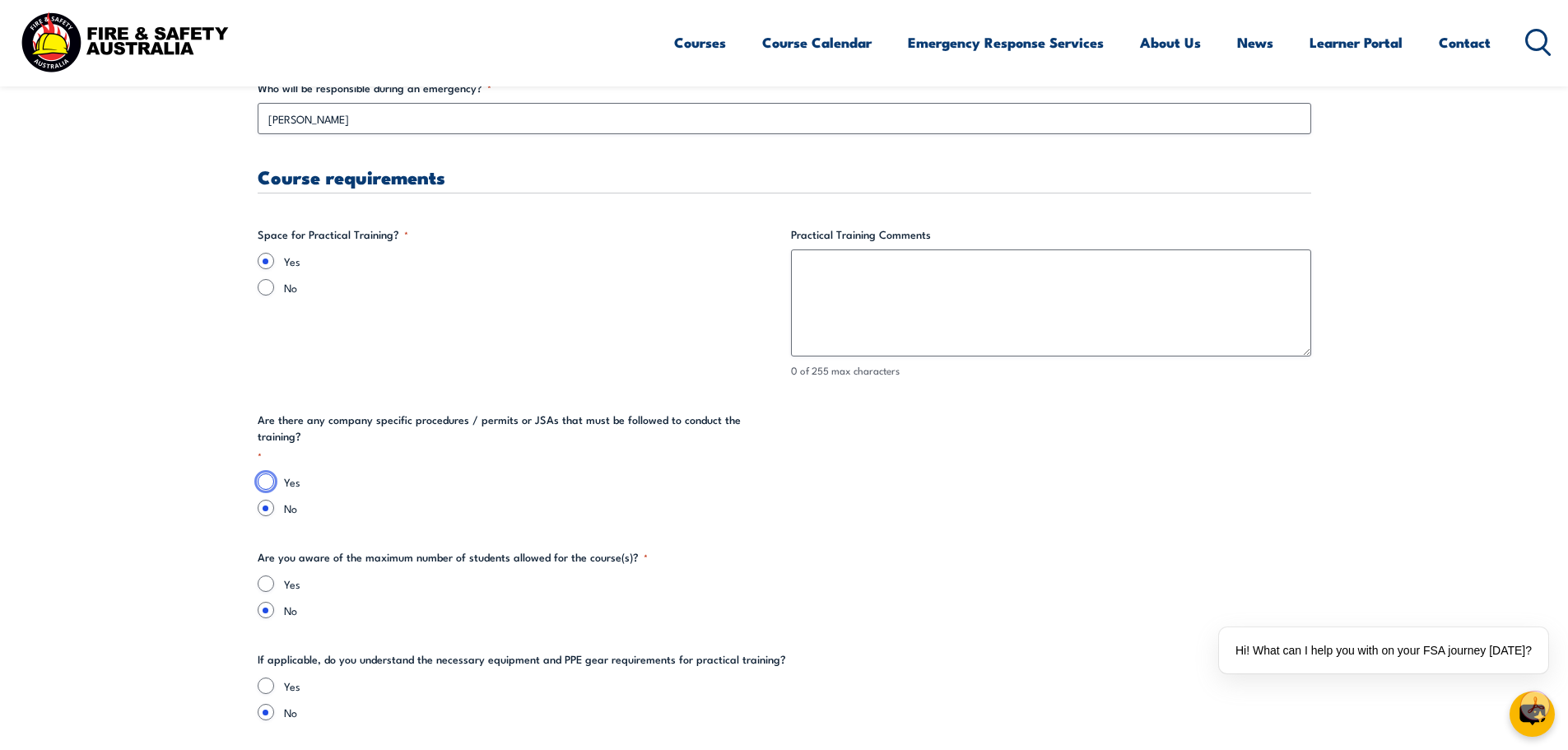
click at [268, 473] on input "Yes" at bounding box center [266, 481] width 17 height 17
radio input "true"
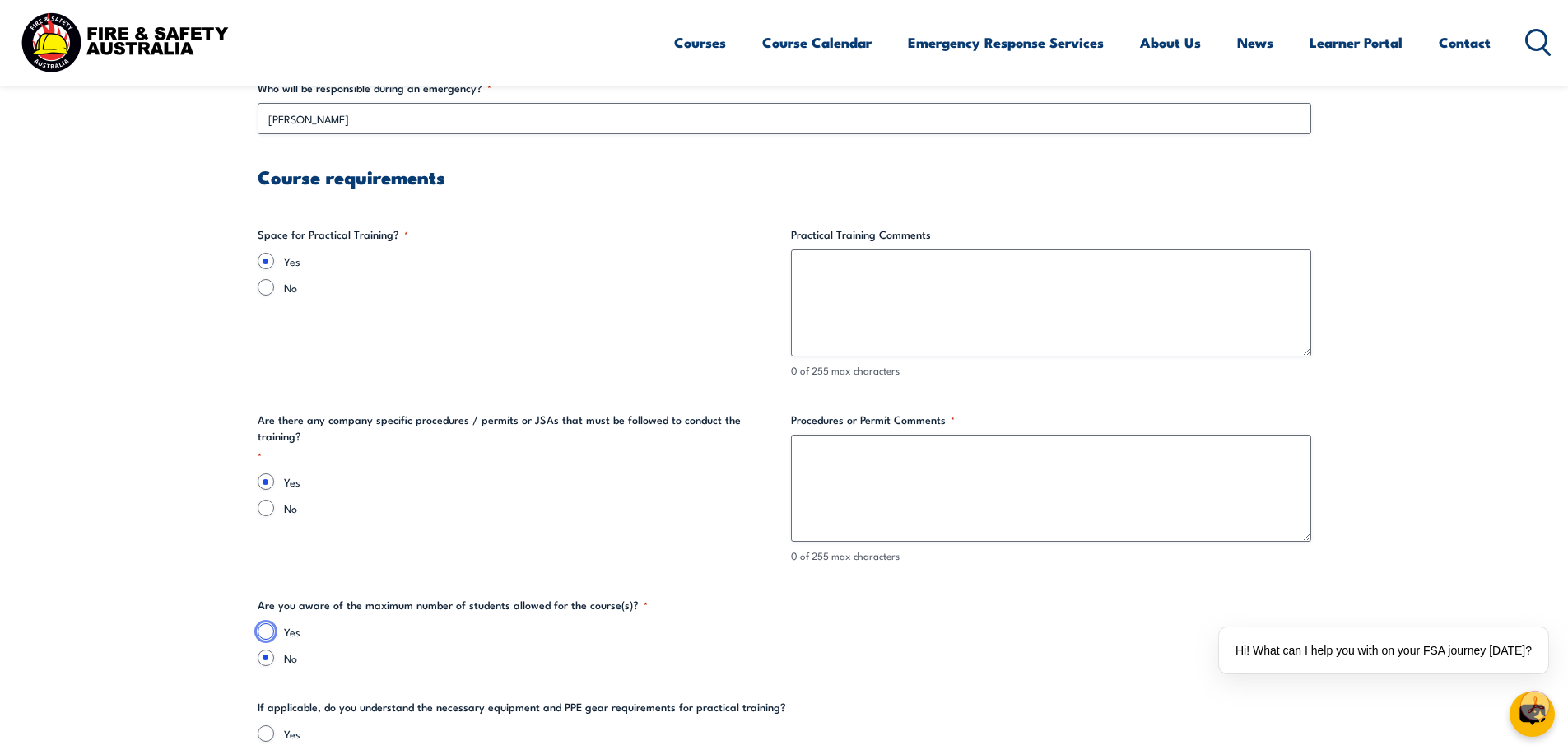
click at [266, 633] on input "Yes" at bounding box center [266, 632] width 17 height 17
radio input "true"
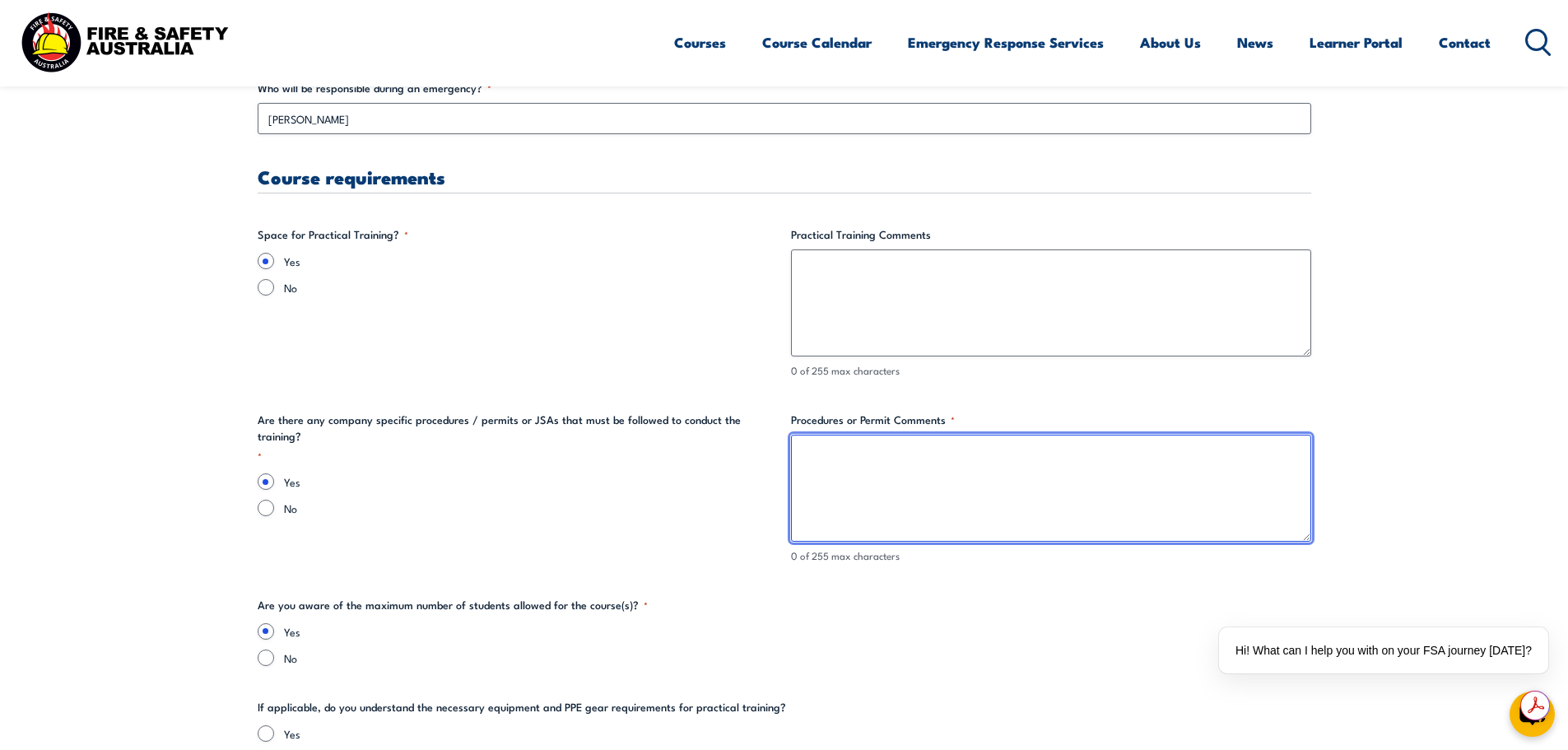
click at [858, 467] on textarea "Procedures or Permit Comments *" at bounding box center [1051, 488] width 520 height 107
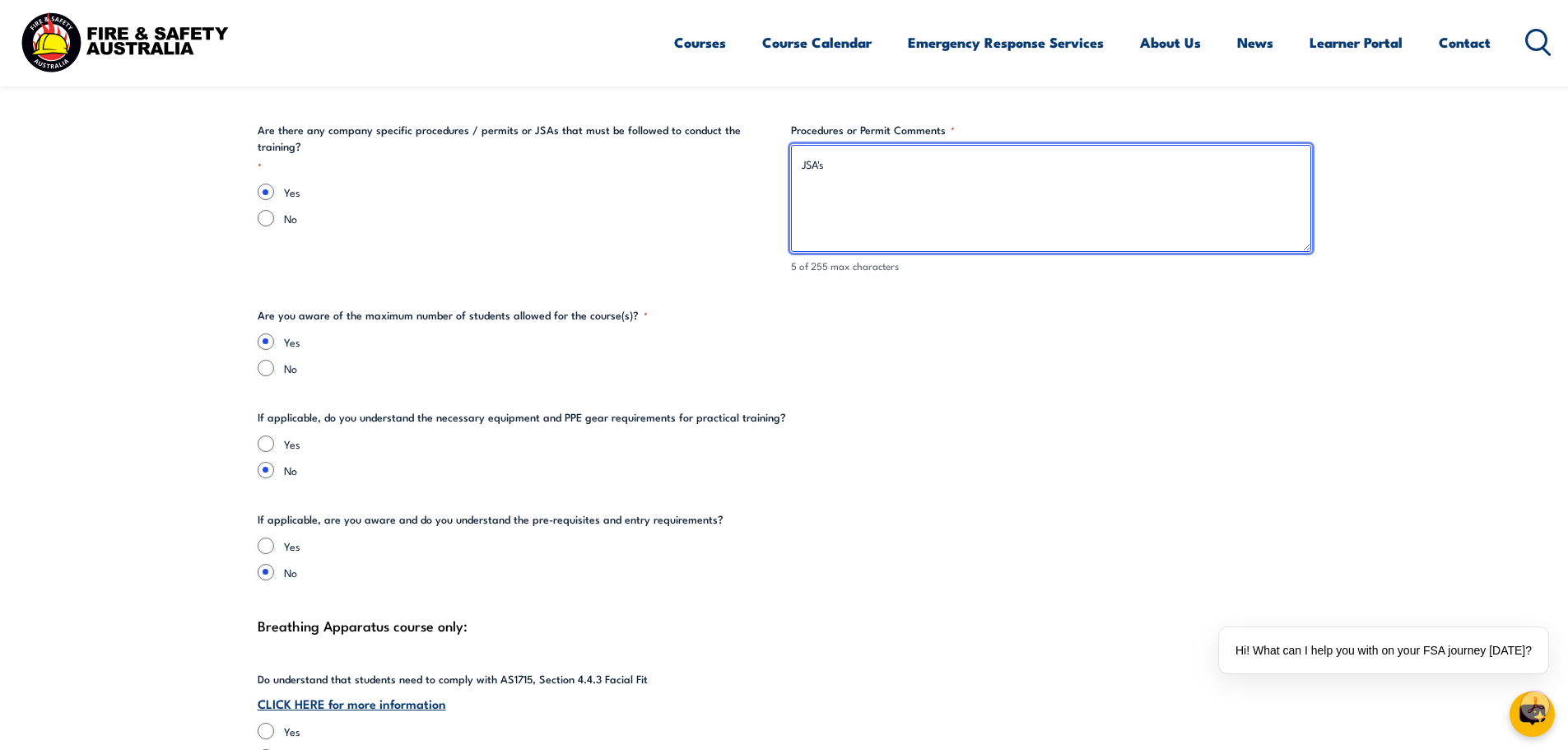
scroll to position [3542, 0]
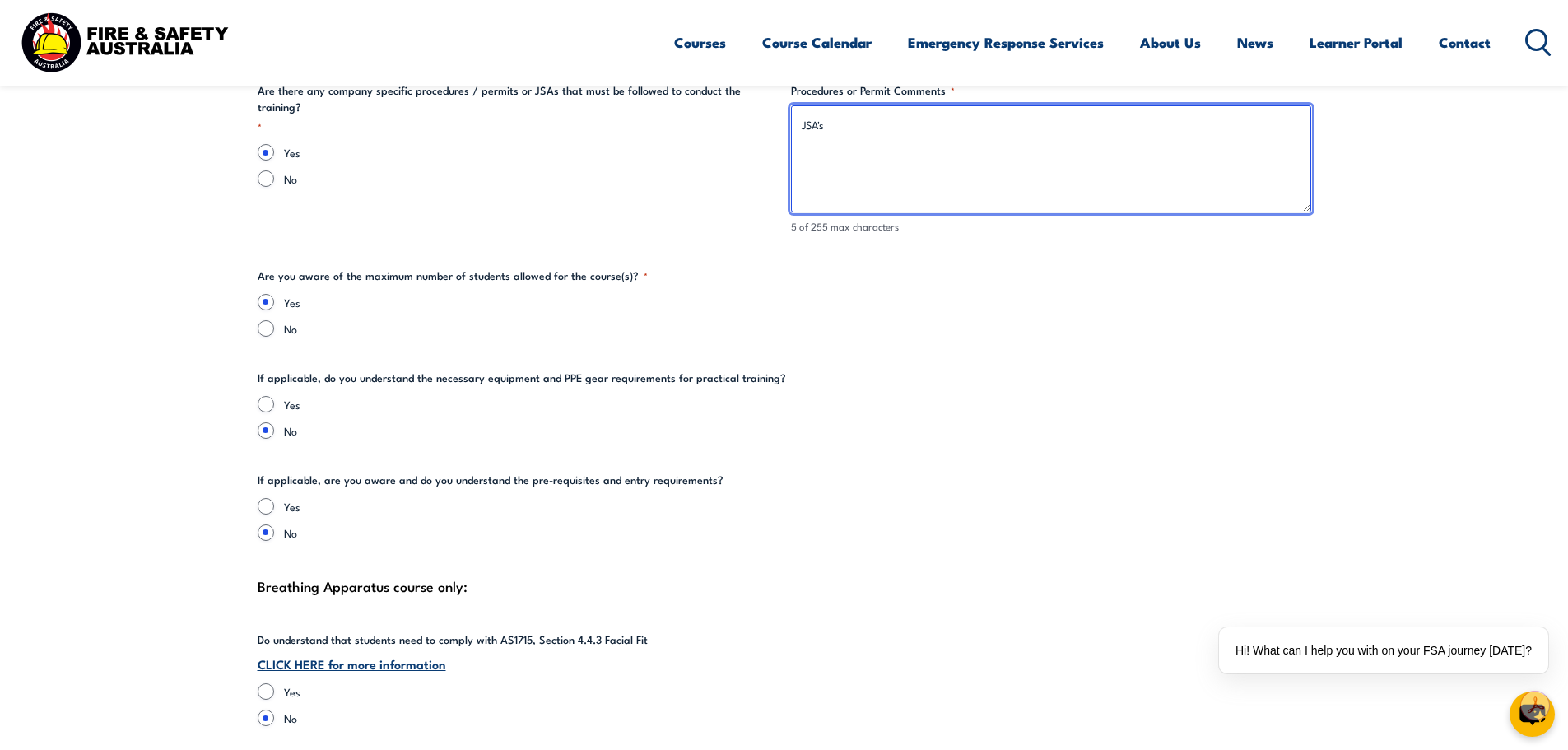
type textarea "JSA's"
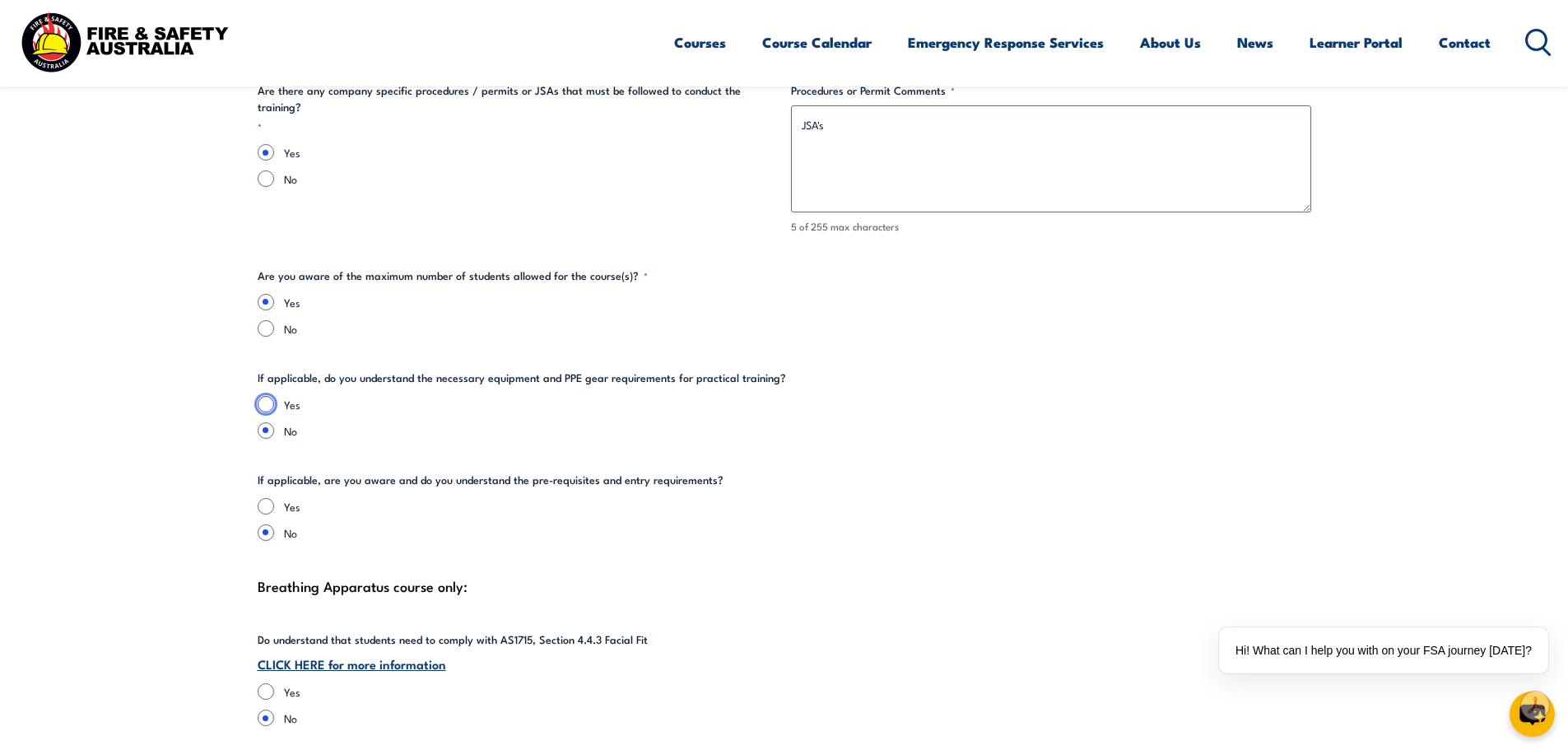
click at [269, 400] on input "Yes" at bounding box center [266, 404] width 17 height 17
radio input "true"
click at [272, 500] on input "Yes" at bounding box center [266, 506] width 17 height 17
radio input "true"
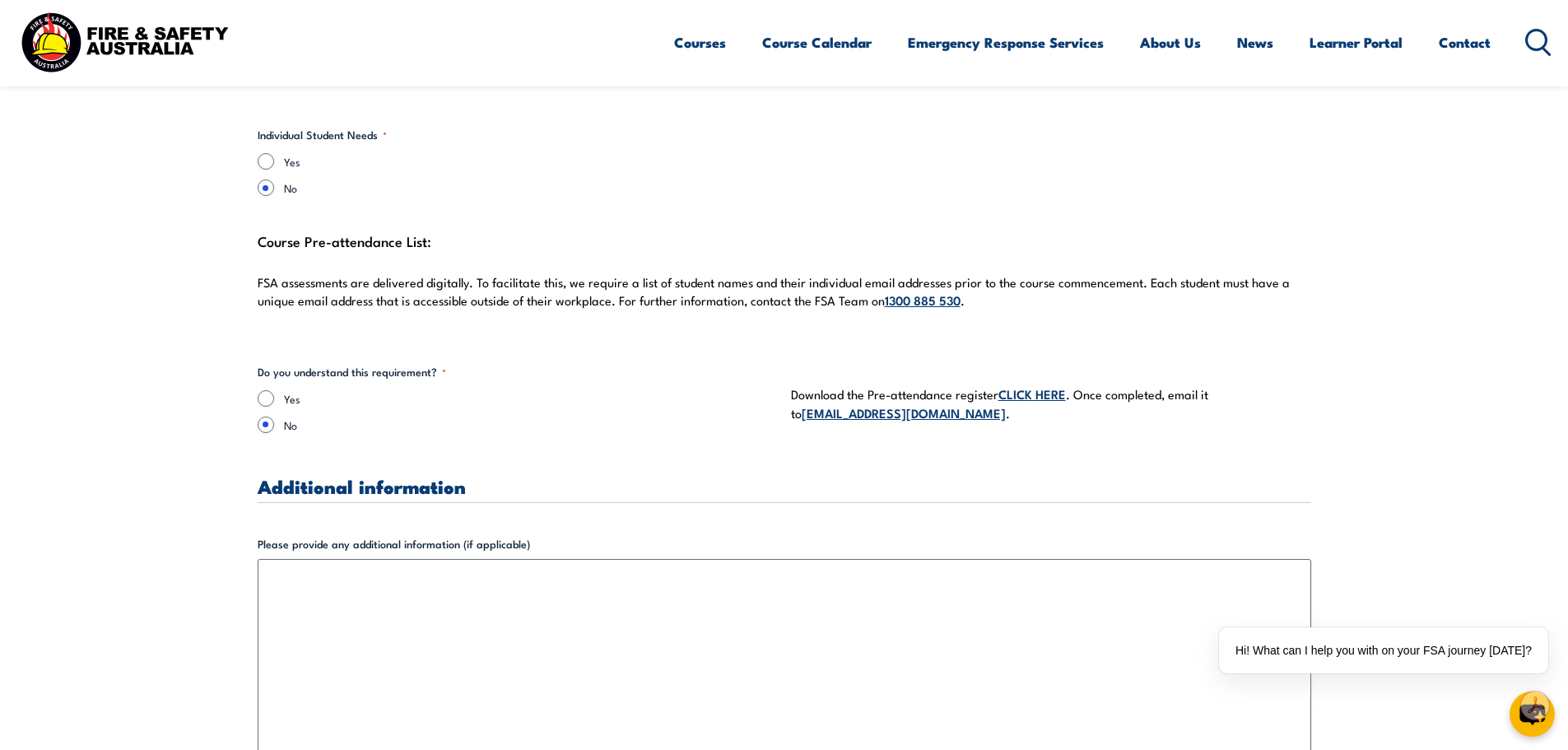
scroll to position [4695, 0]
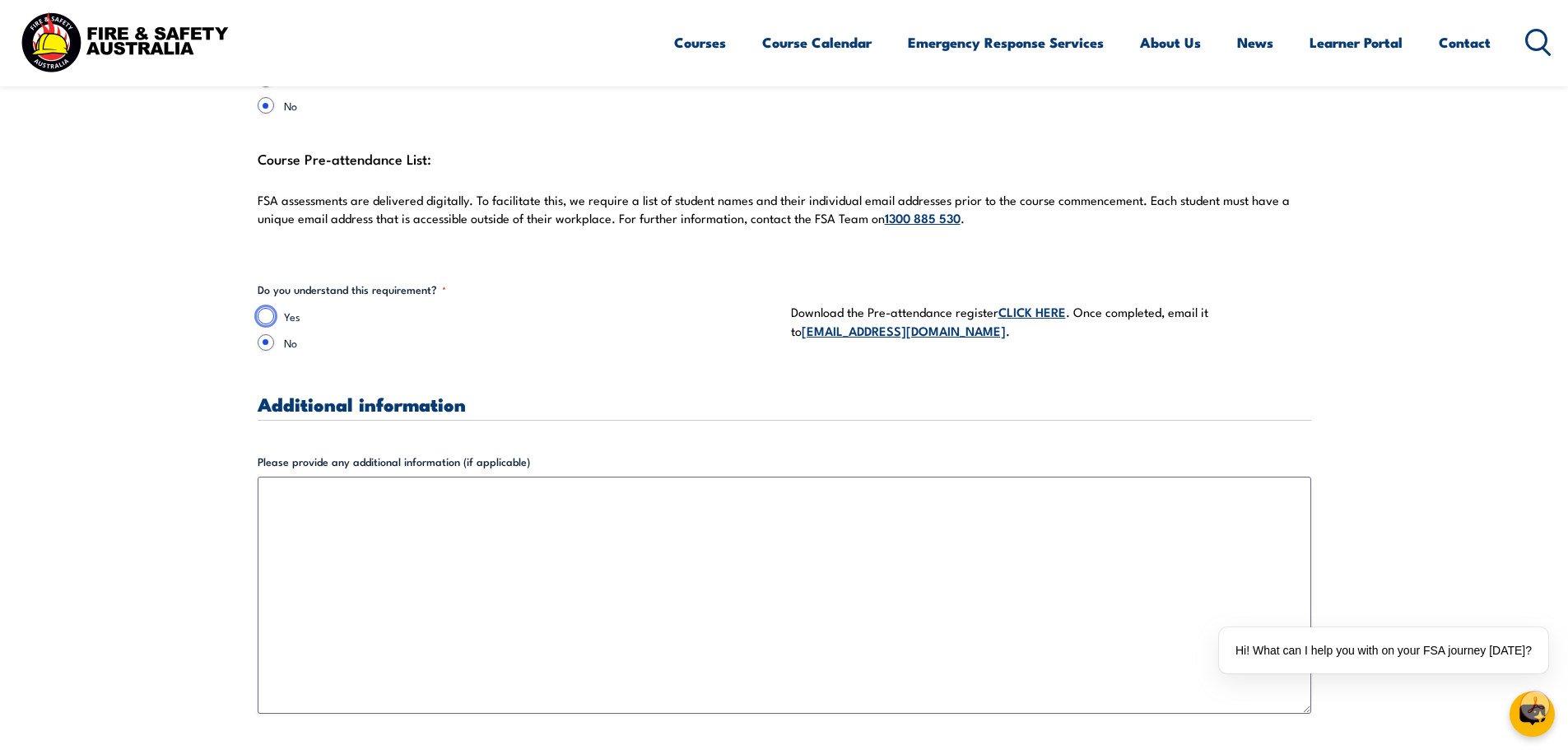
click at [266, 317] on input "Yes" at bounding box center [266, 316] width 17 height 17
radio input "true"
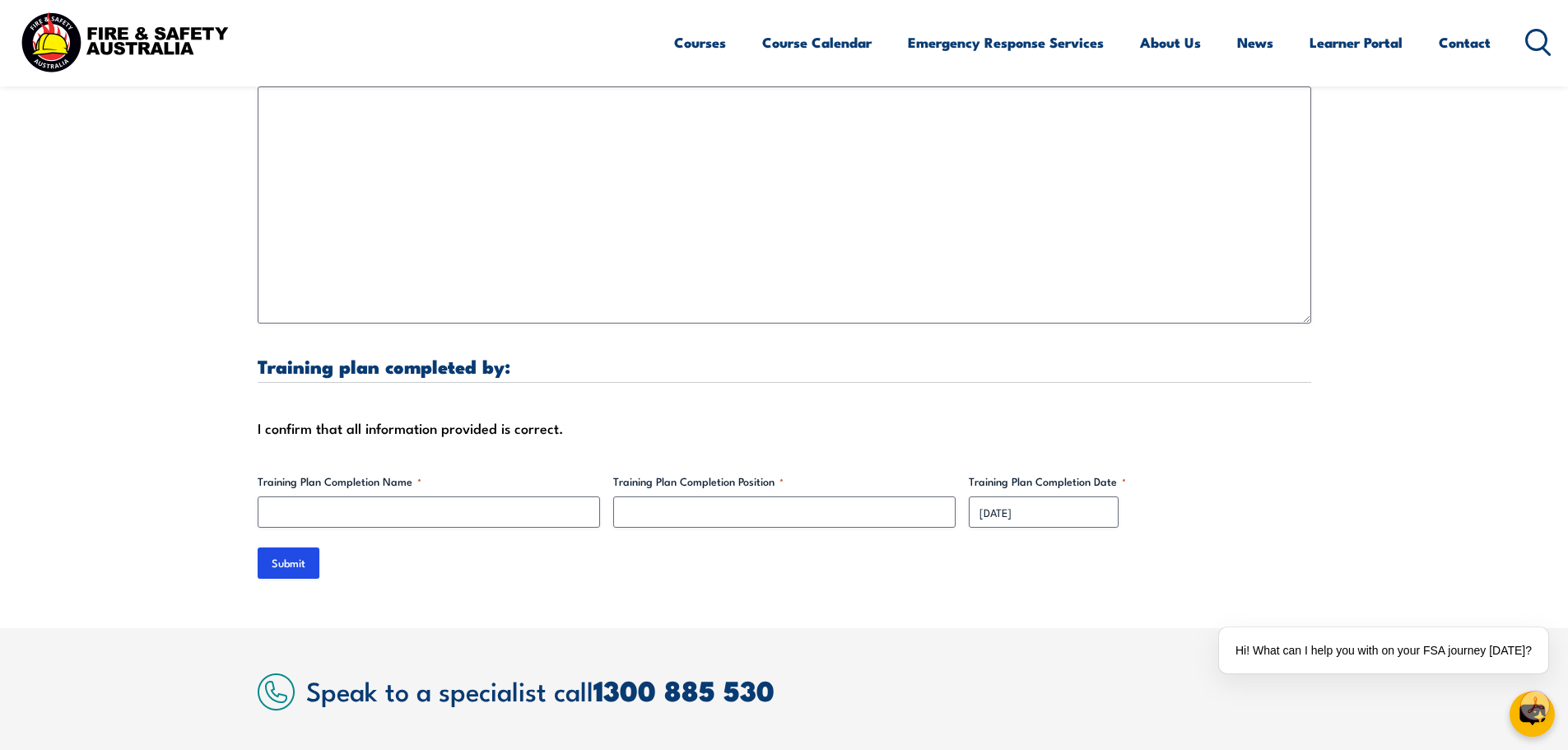
scroll to position [5107, 0]
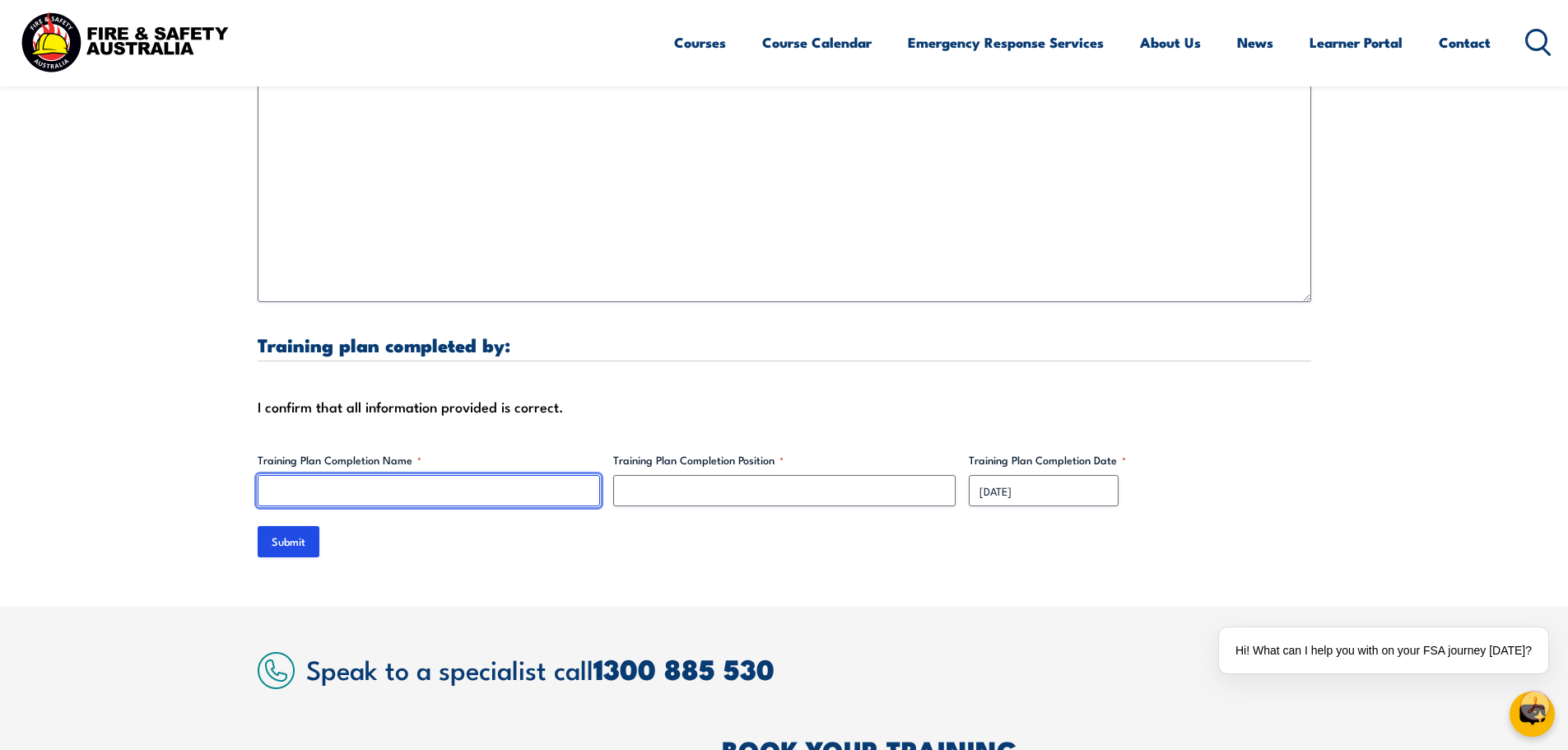
click at [434, 487] on input "Training Plan Completion Name *" at bounding box center [429, 490] width 343 height 31
type input "James Edwards"
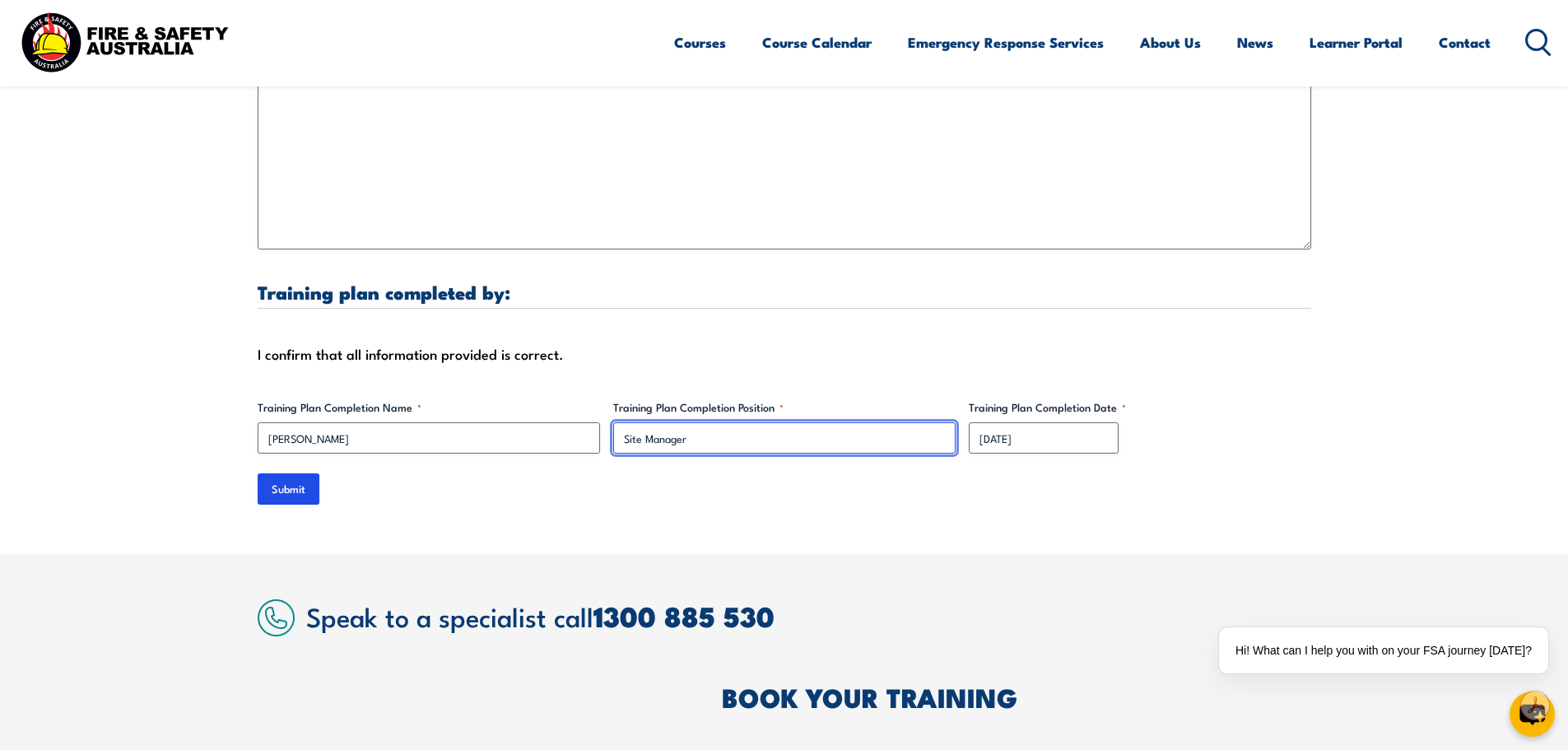
scroll to position [5271, 0]
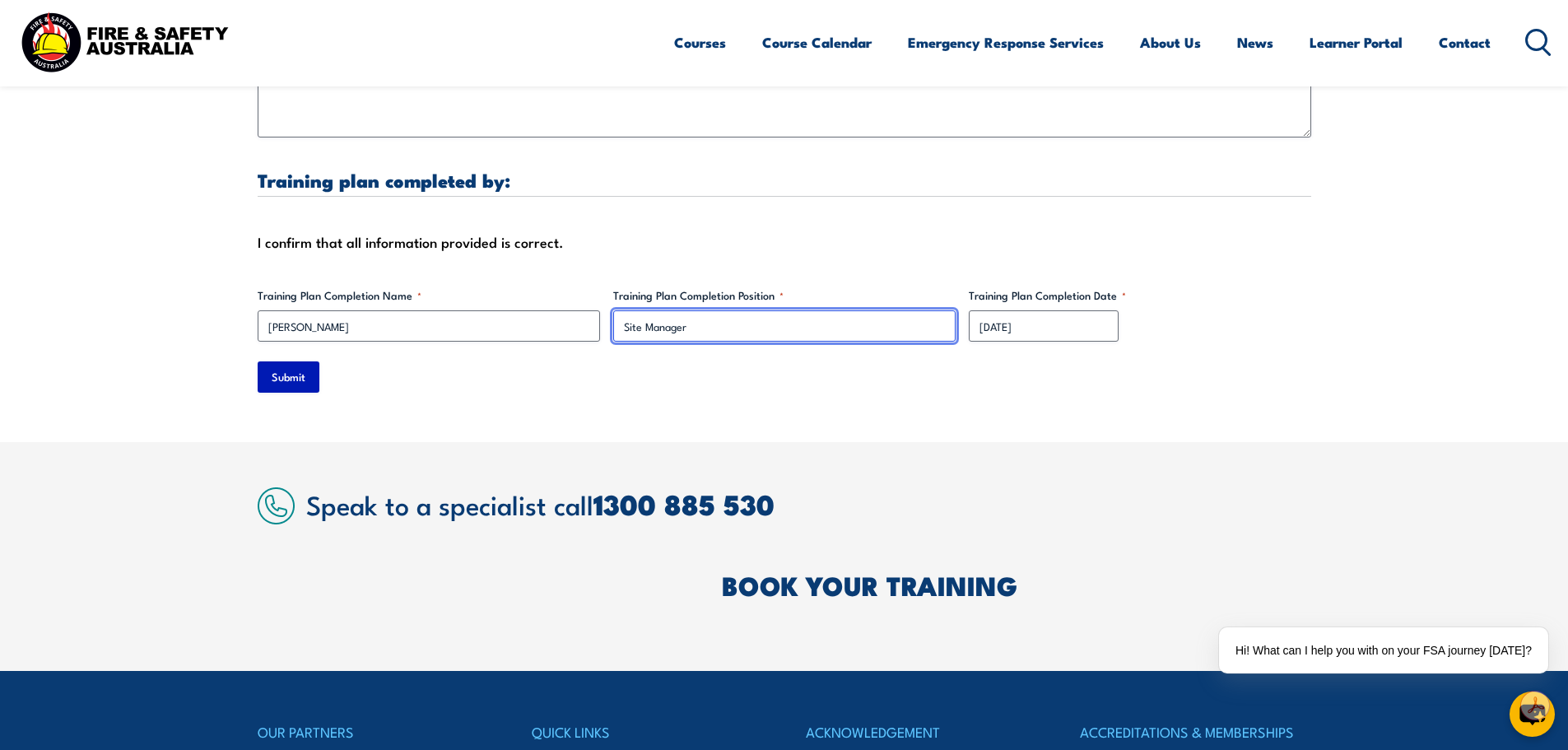
type input "Site Manager"
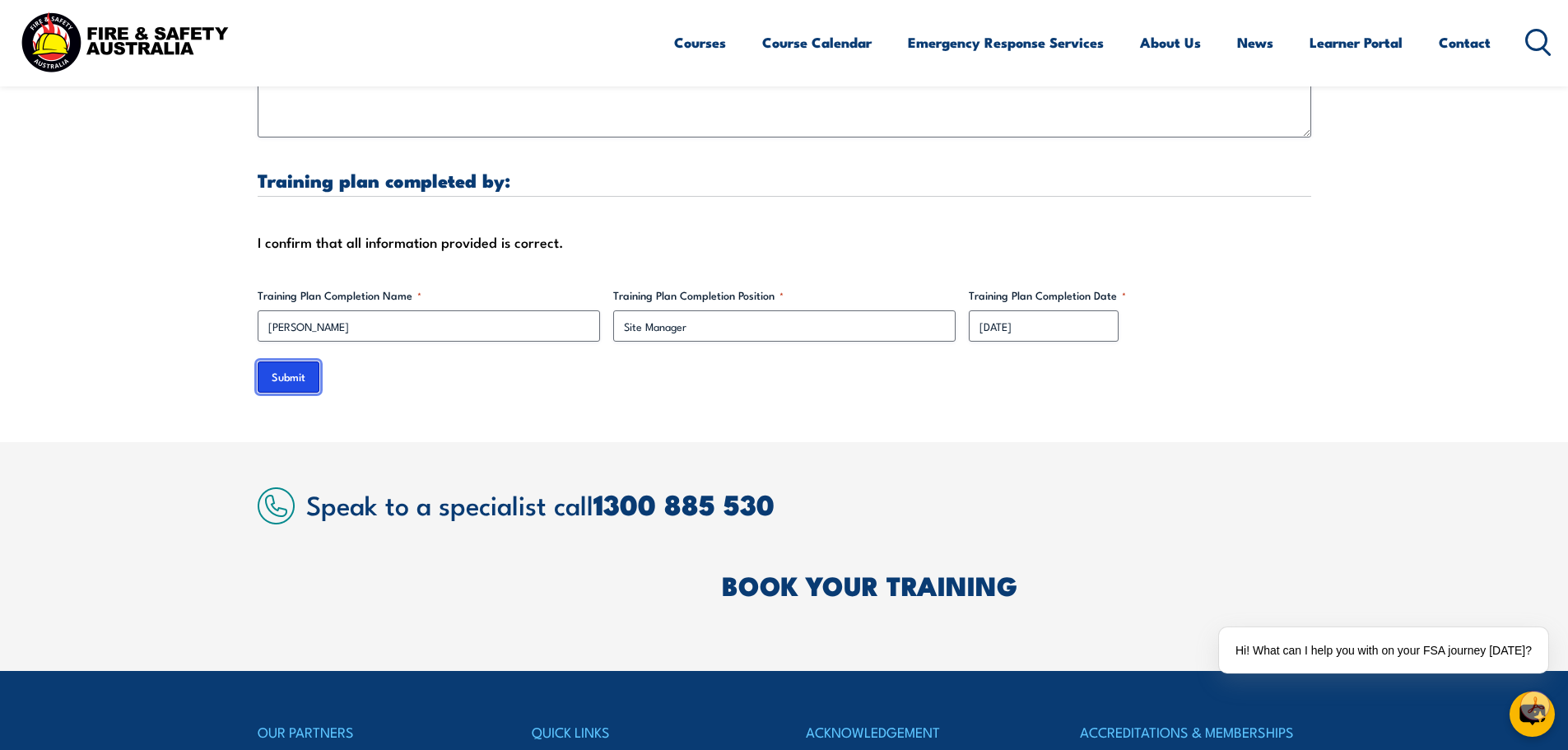
click at [275, 380] on input "Submit" at bounding box center [289, 376] width 62 height 31
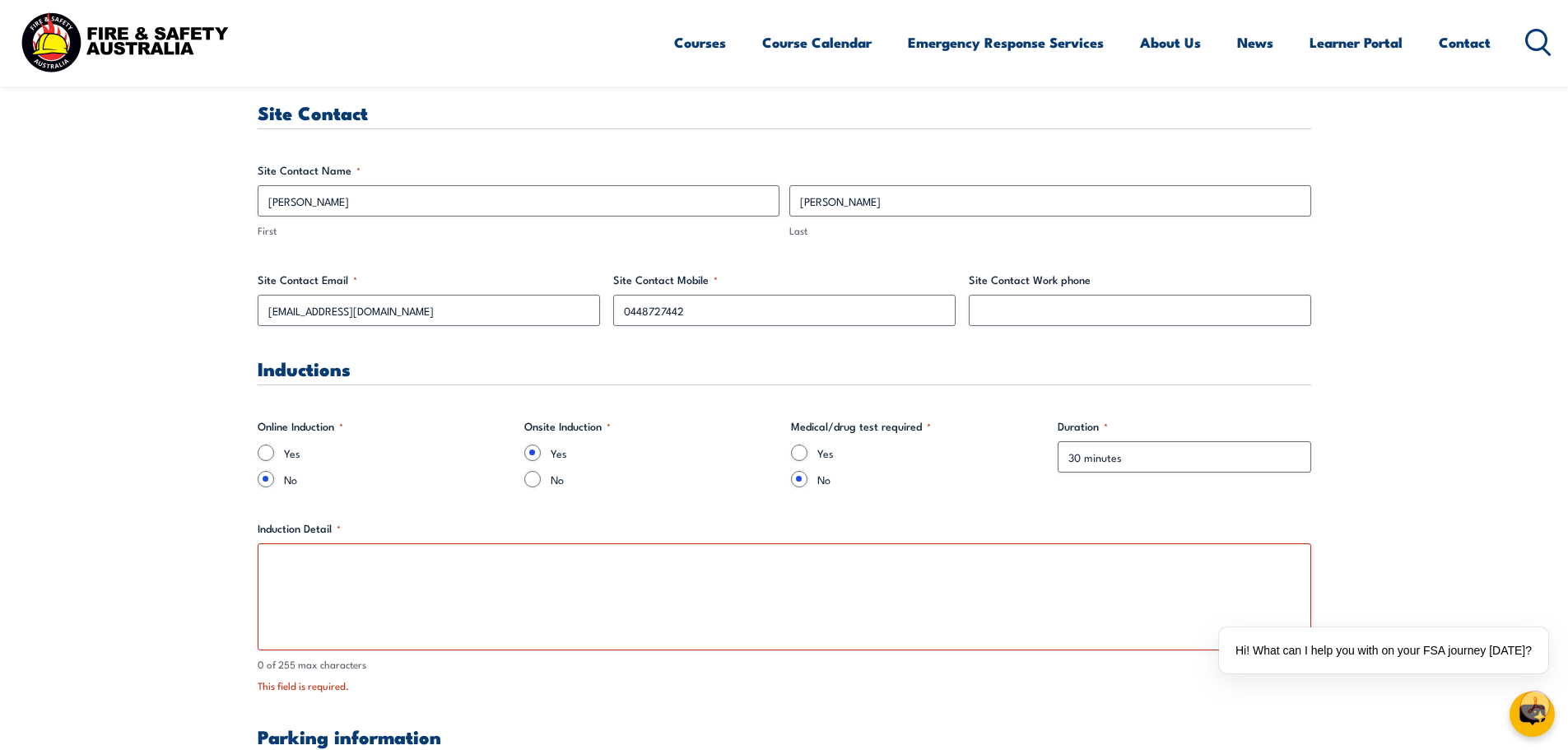
scroll to position [913, 0]
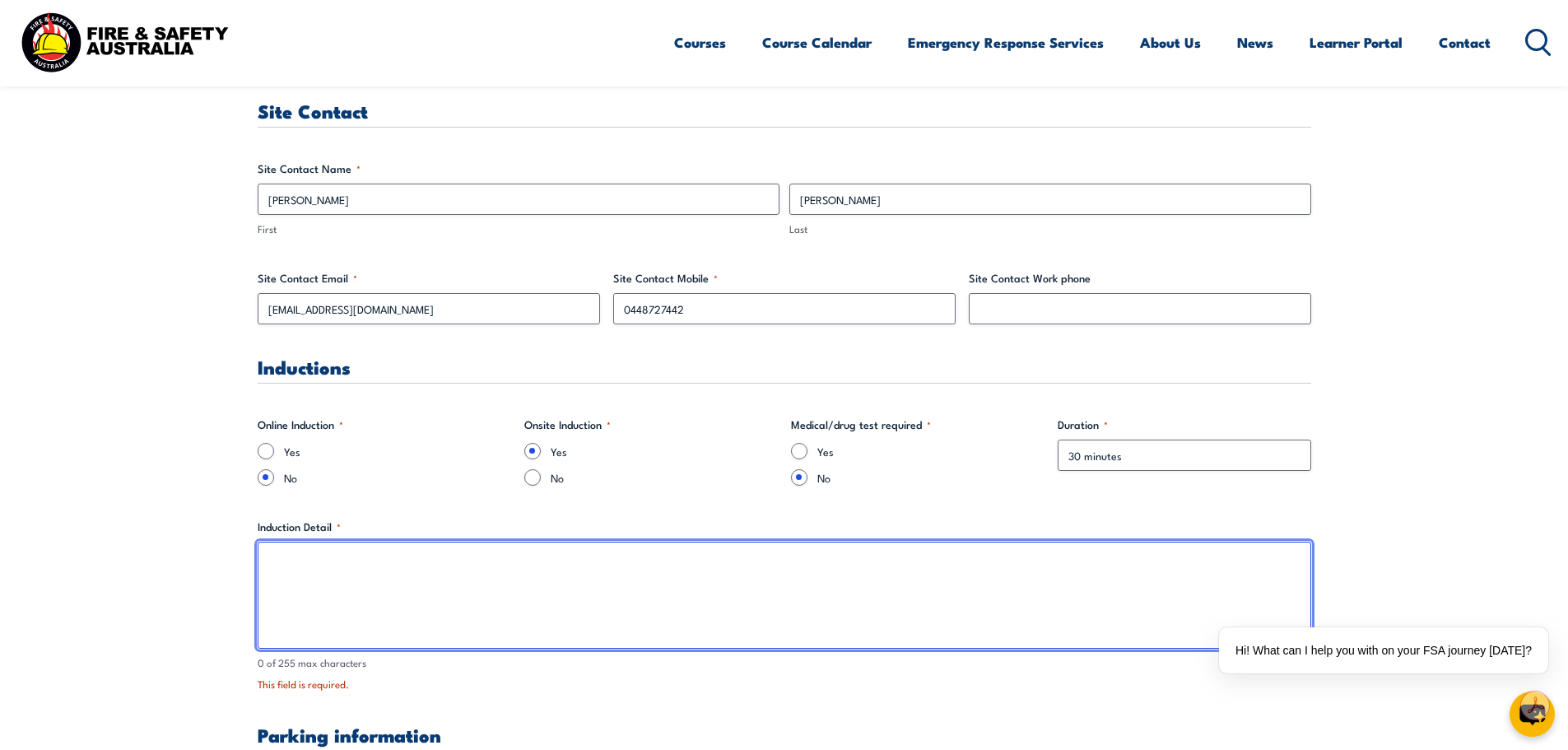
click at [694, 575] on textarea "Induction Detail *" at bounding box center [784, 595] width 1053 height 107
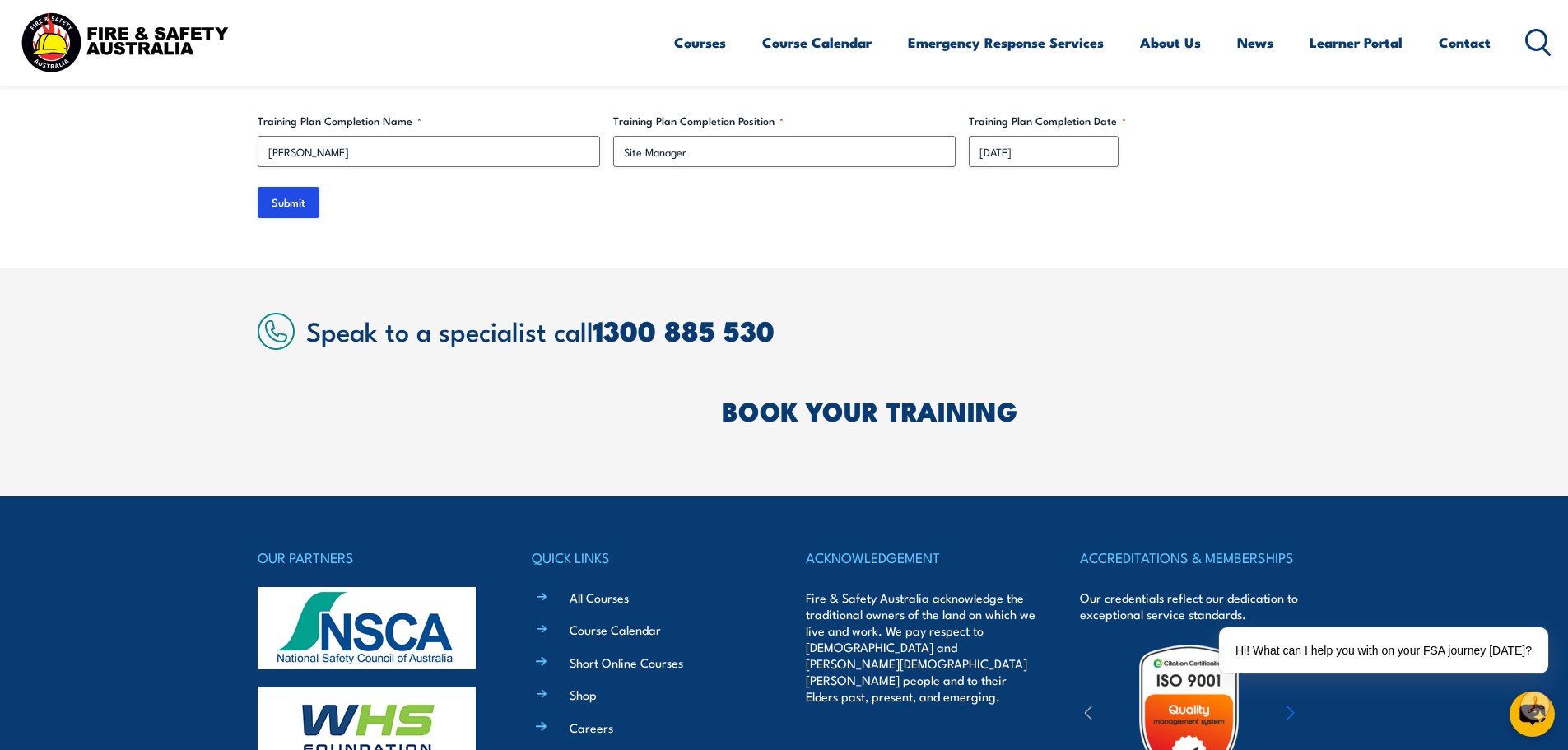
scroll to position [5506, 0]
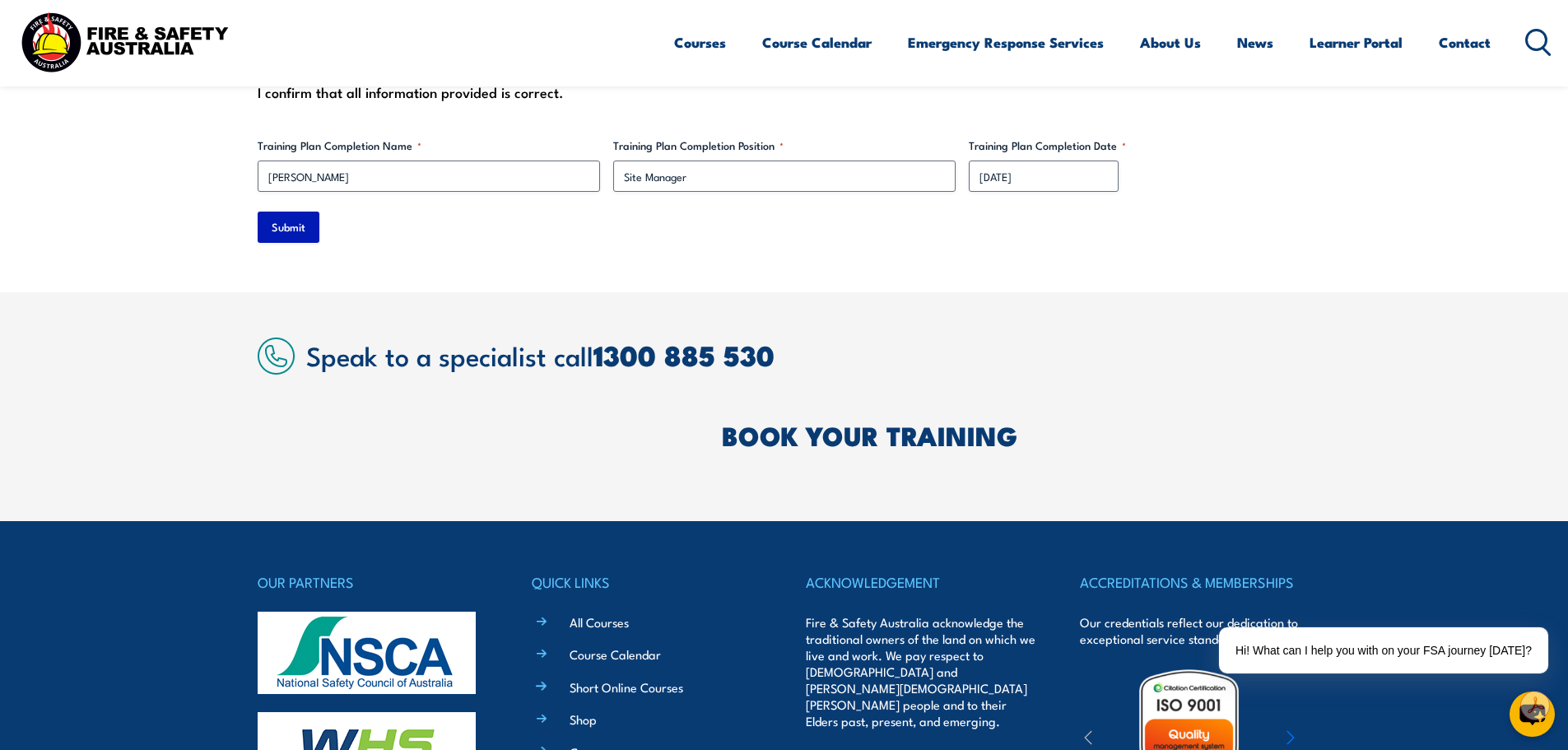
type textarea "true"
click at [289, 229] on input "Submit" at bounding box center [289, 227] width 62 height 31
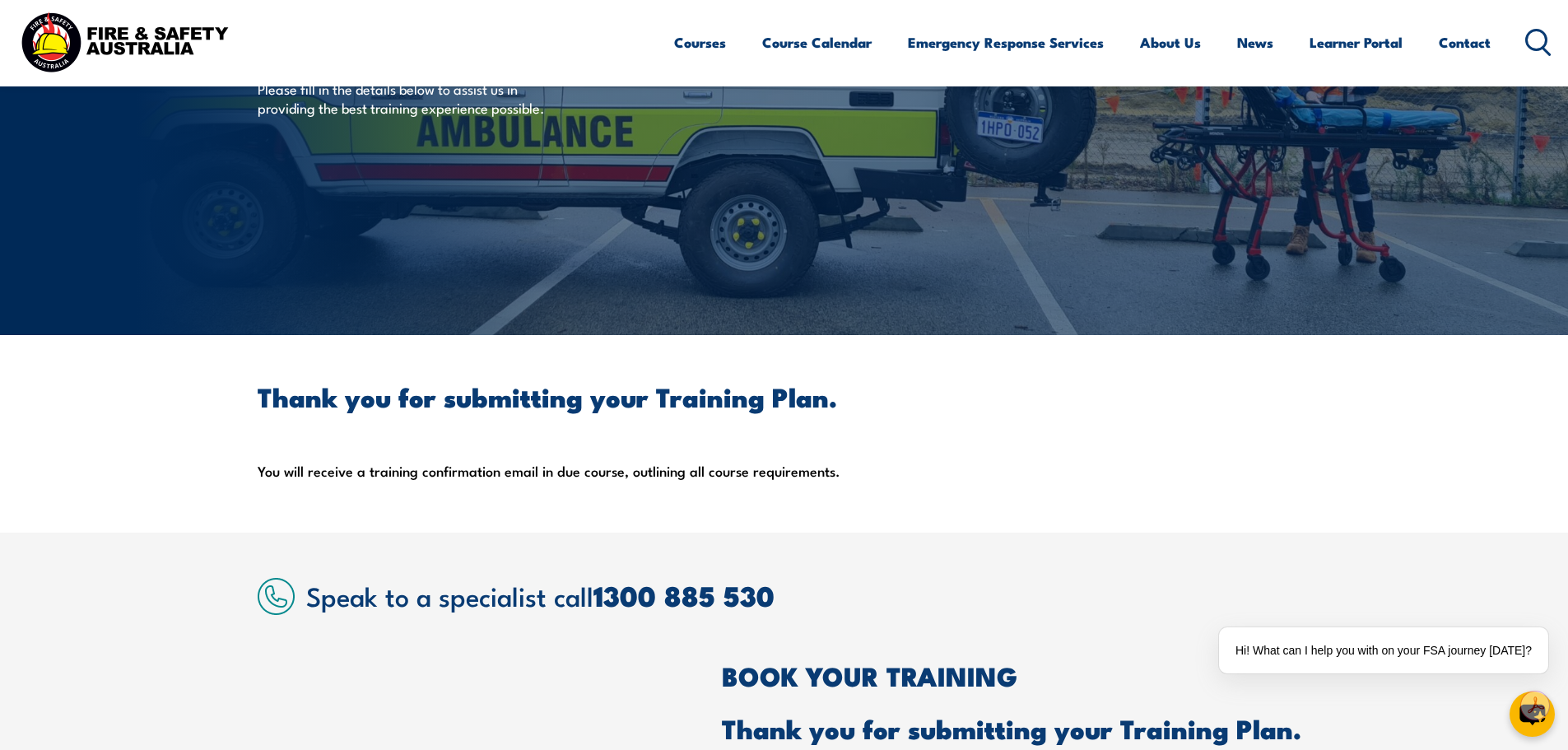
scroll to position [231, 0]
